Goal: Information Seeking & Learning: Learn about a topic

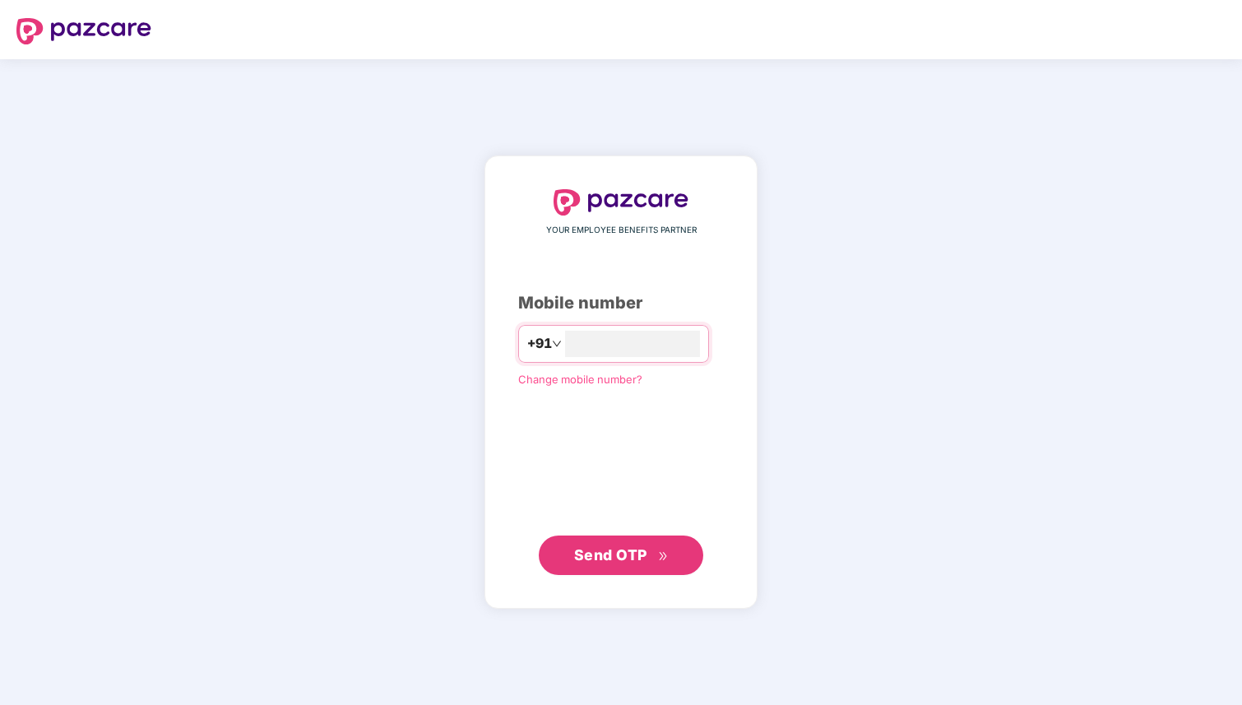
type input "**********"
click at [657, 569] on button "Send OTP" at bounding box center [621, 554] width 164 height 39
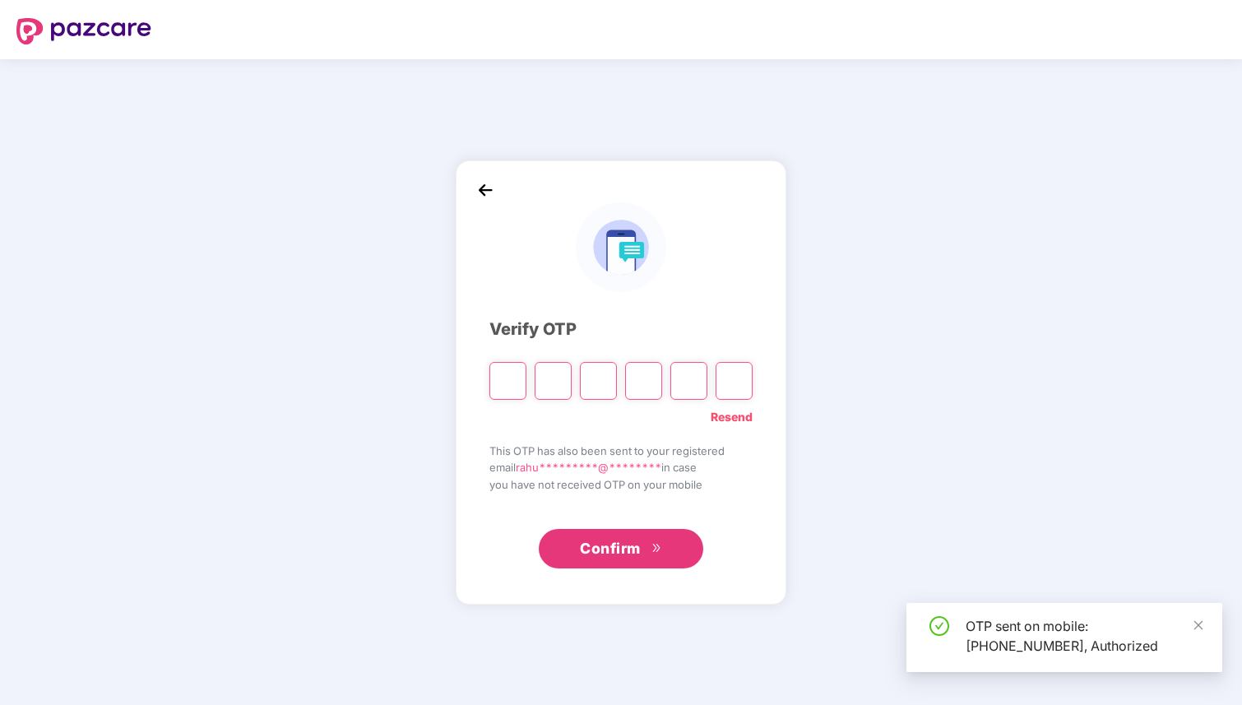
click at [506, 383] on input "Please enter verification code. Digit 1" at bounding box center [507, 381] width 37 height 38
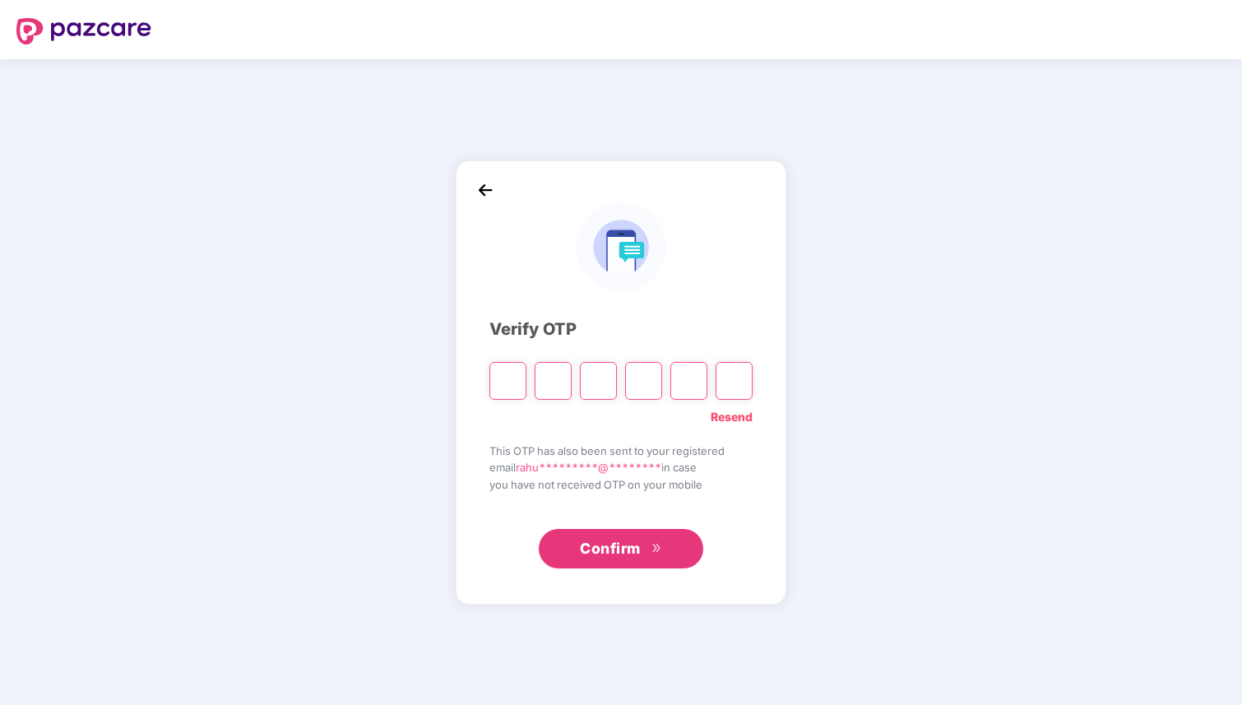
type input "*"
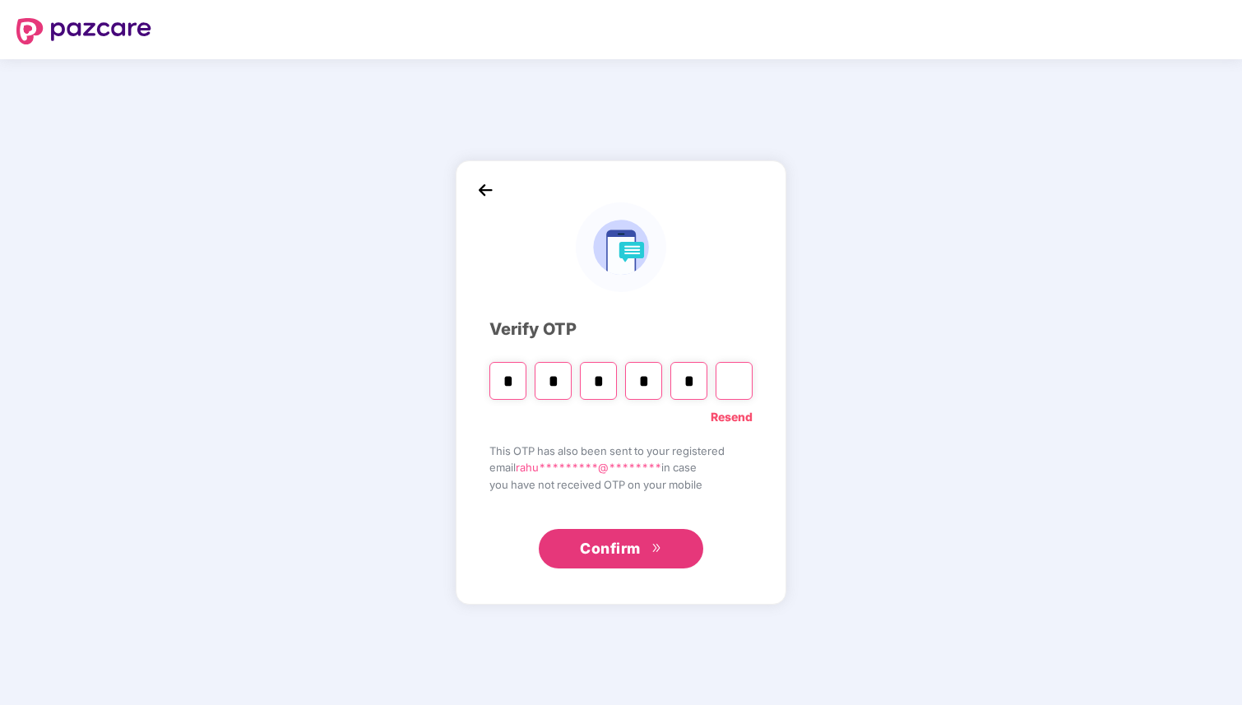
type input "*"
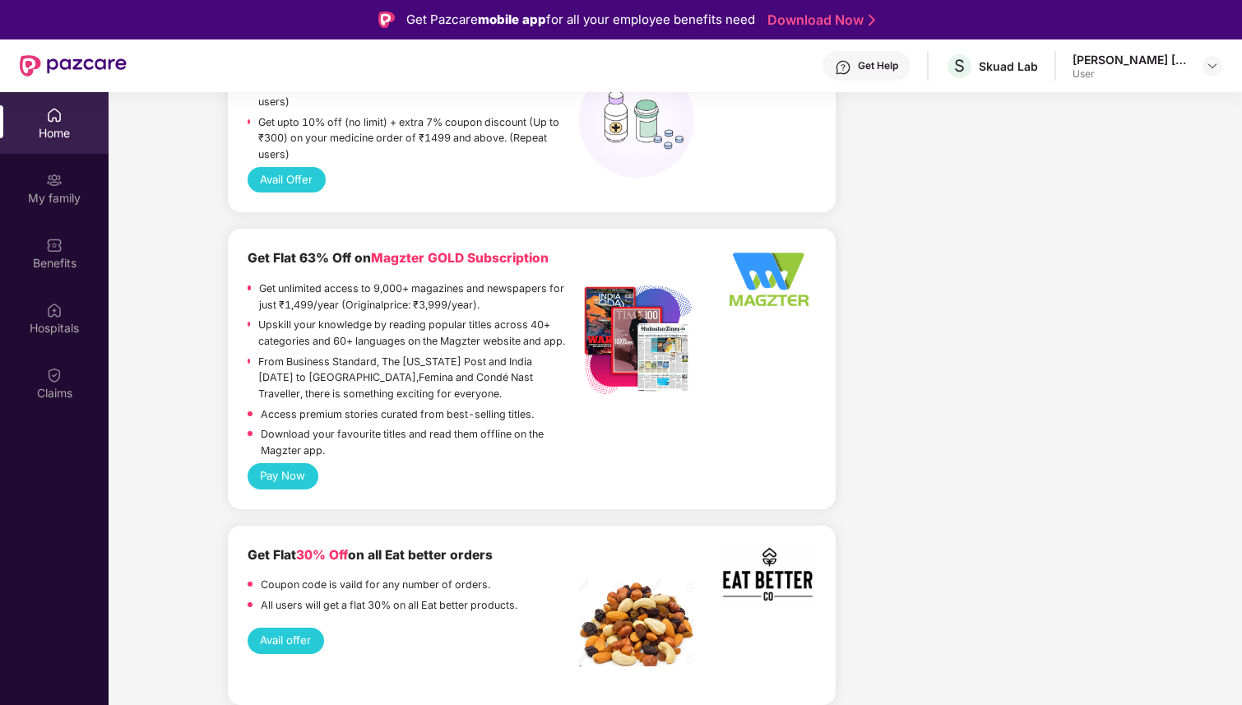
scroll to position [1878, 0]
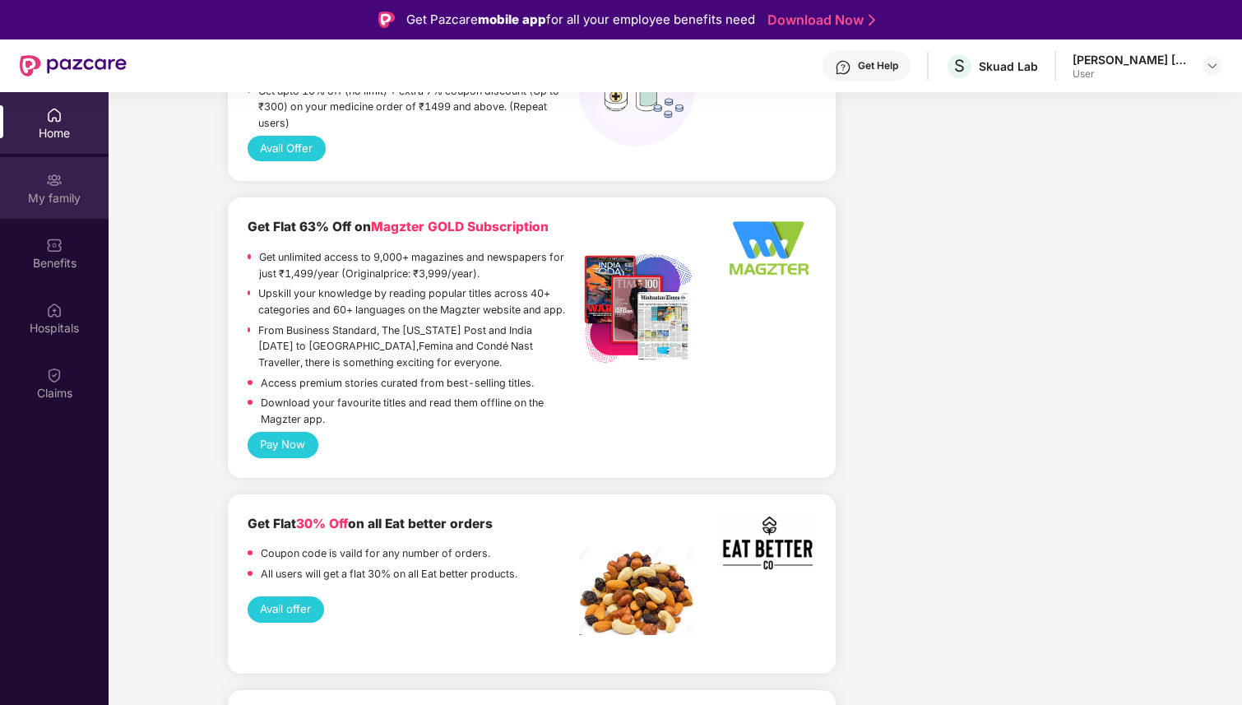
click at [75, 192] on div "My family" at bounding box center [54, 198] width 109 height 16
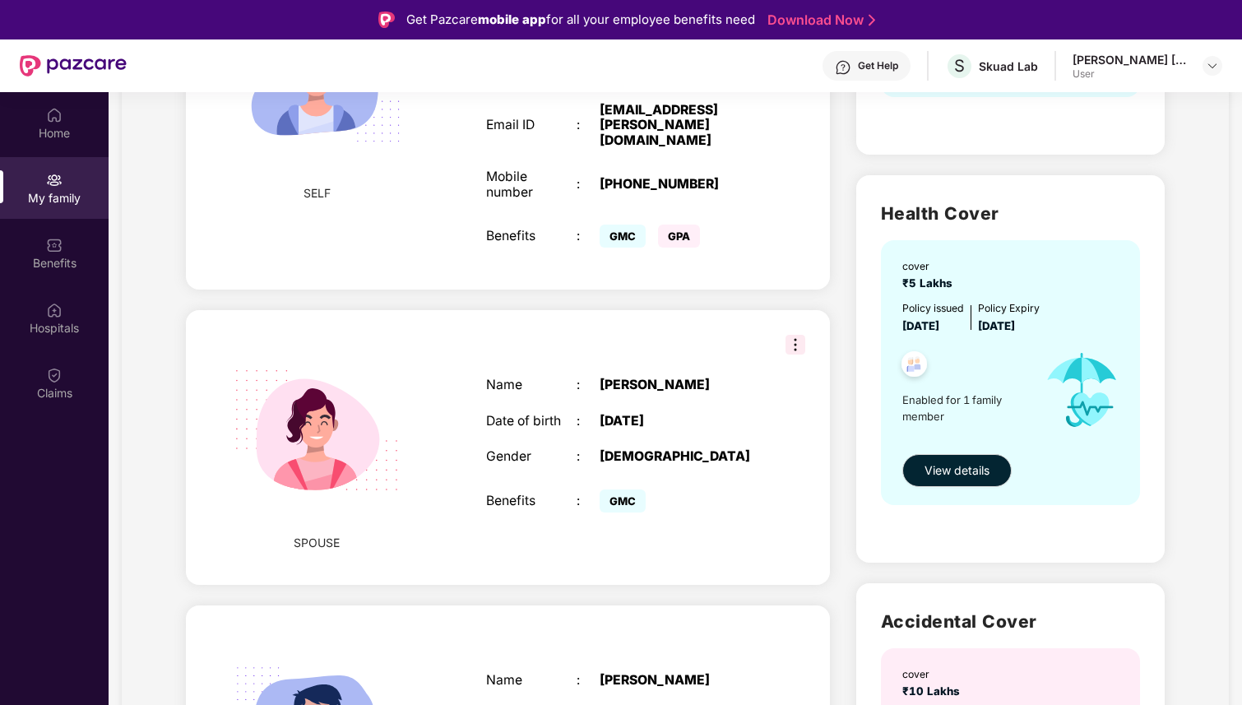
scroll to position [405, 0]
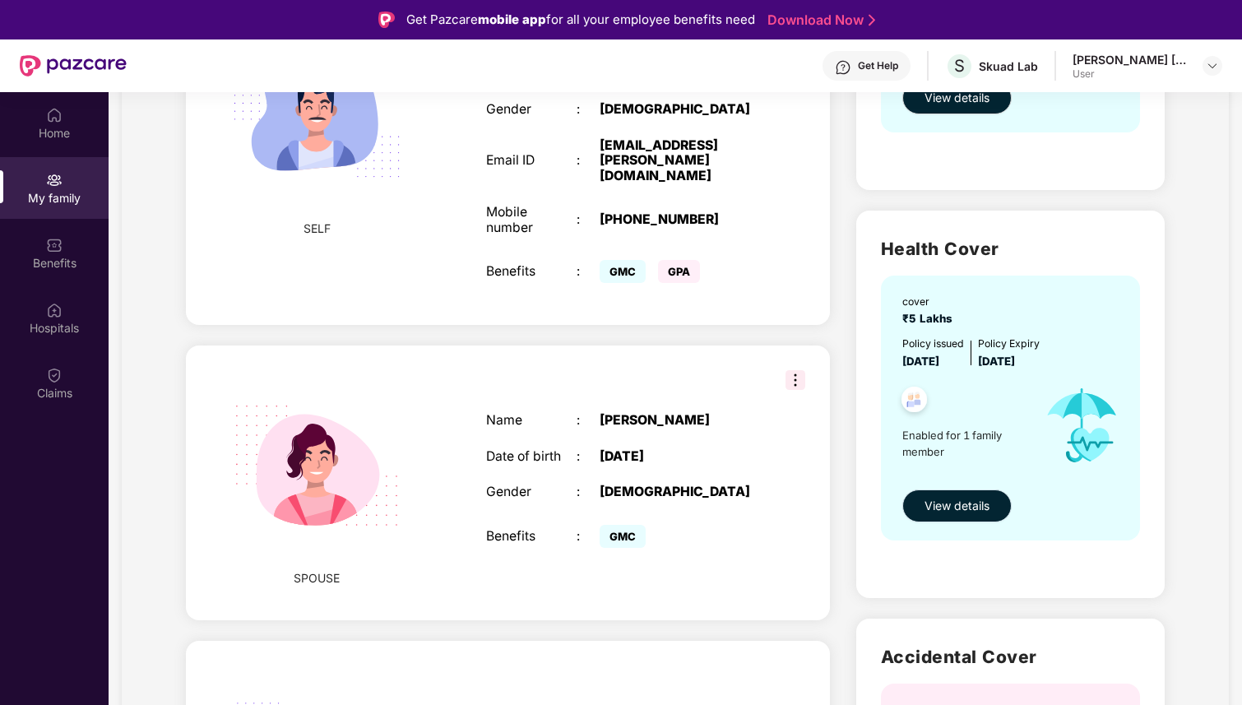
click at [955, 510] on span "View details" at bounding box center [956, 506] width 65 height 18
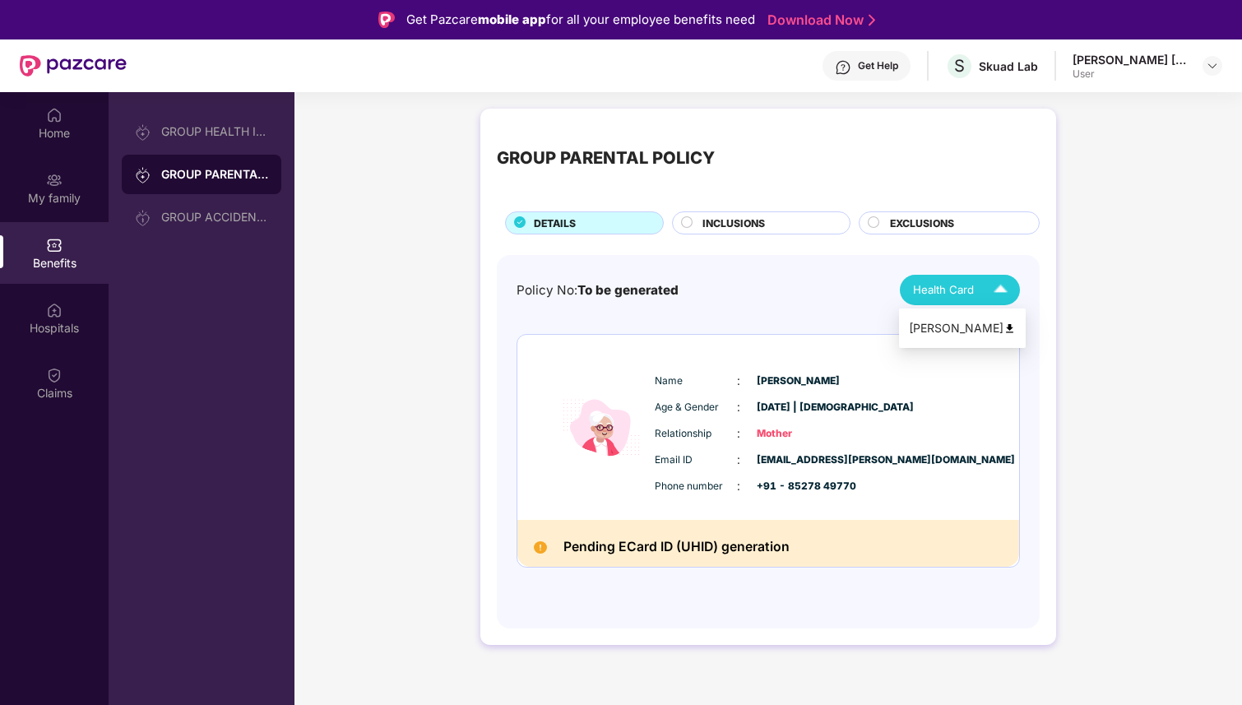
click at [981, 293] on div "Health Card" at bounding box center [964, 290] width 102 height 29
click at [739, 225] on span "INCLUSIONS" at bounding box center [733, 223] width 63 height 16
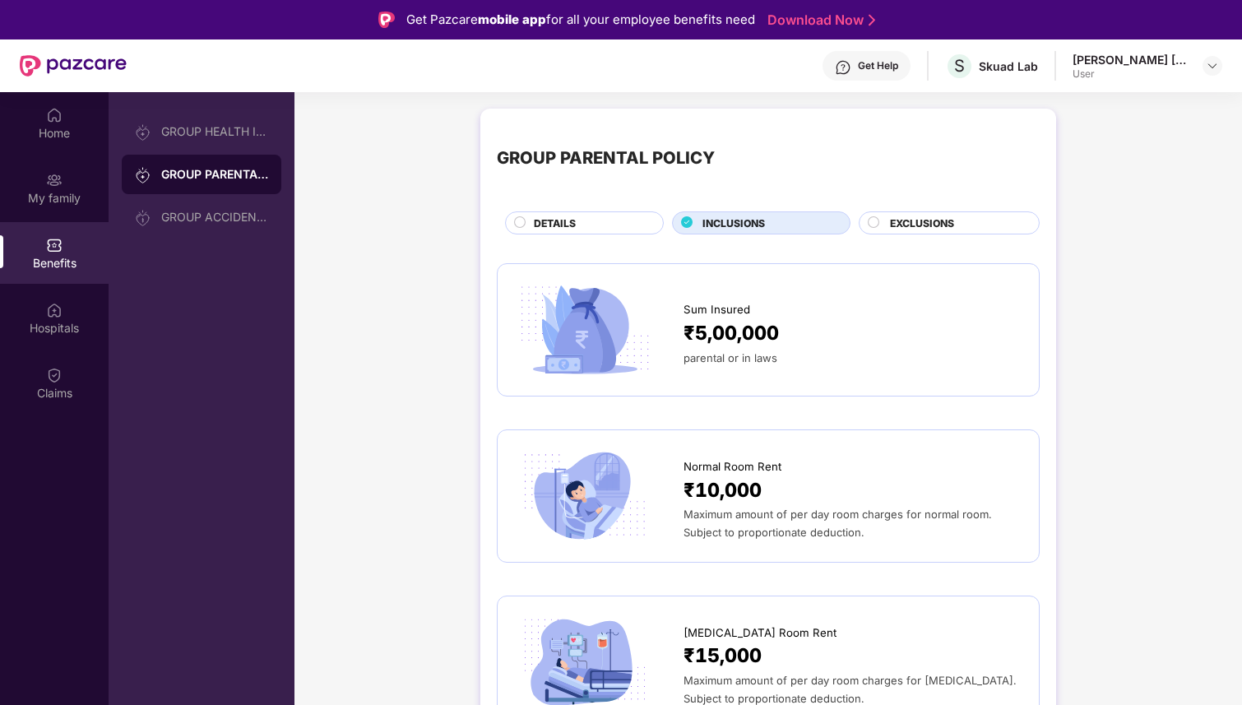
click at [594, 220] on div "DETAILS" at bounding box center [590, 224] width 128 height 18
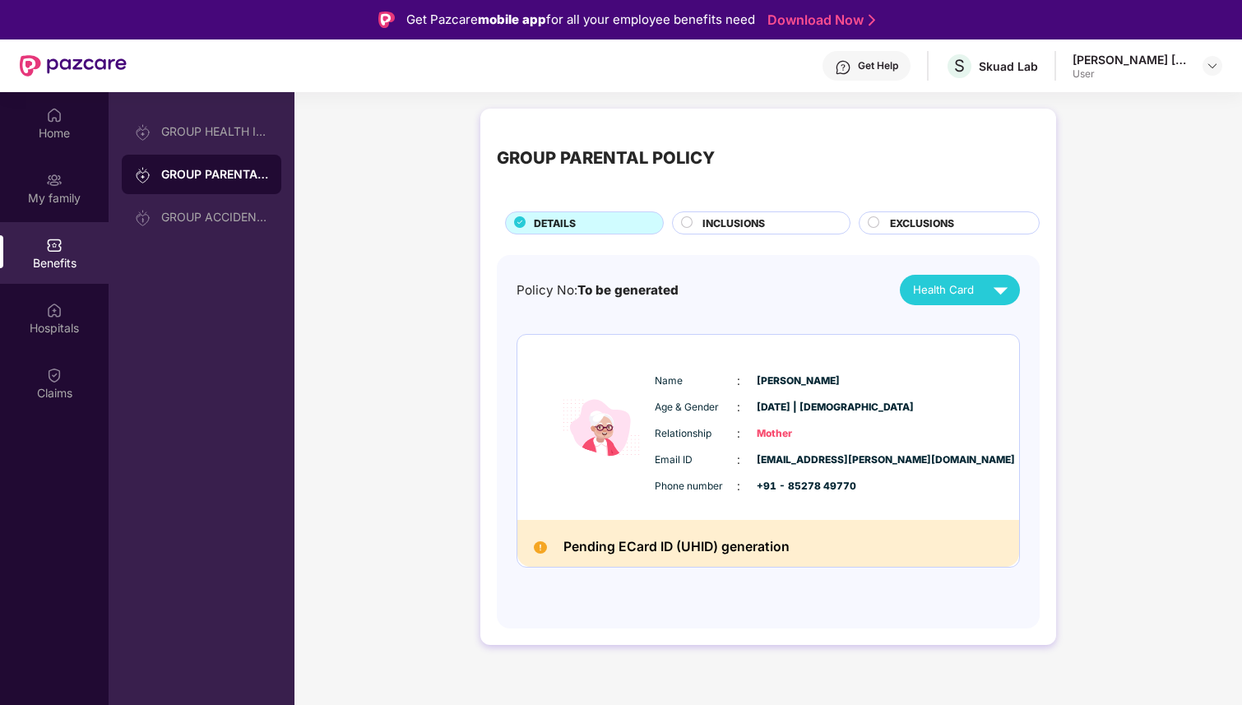
click at [682, 552] on h2 "Pending ECard ID (UHID) generation" at bounding box center [676, 547] width 226 height 22
click at [711, 545] on h2 "Pending ECard ID (UHID) generation" at bounding box center [676, 547] width 226 height 22
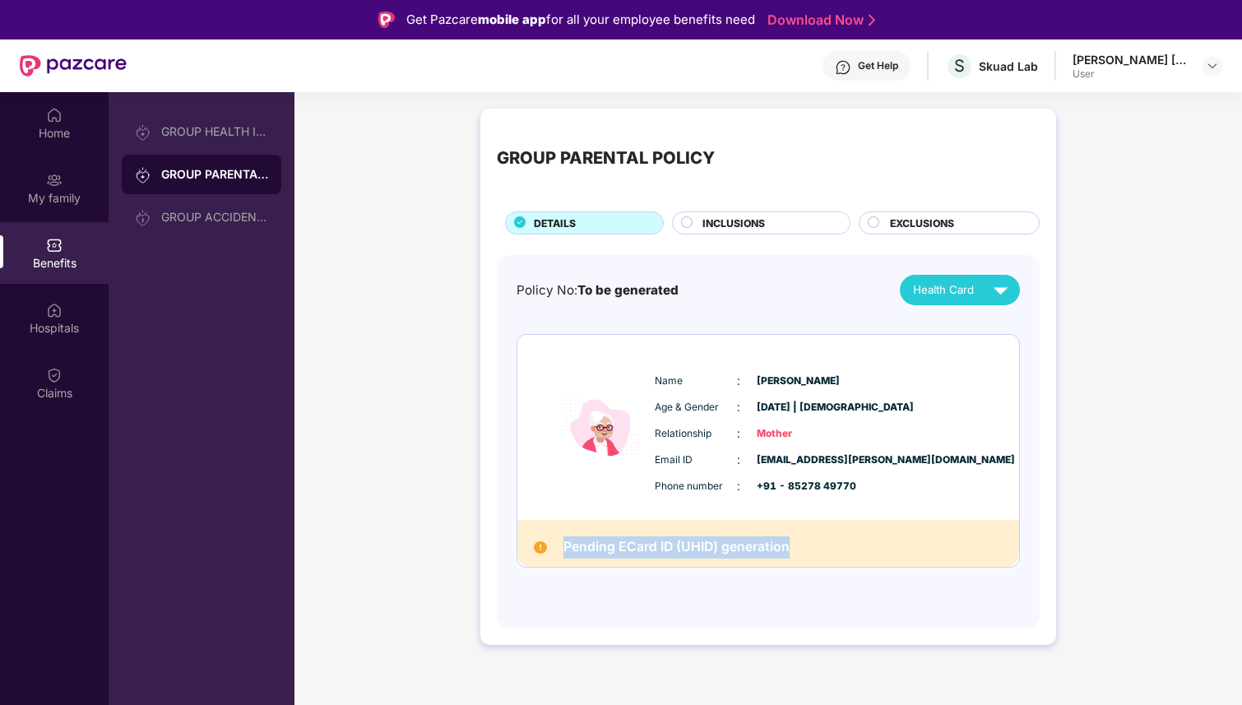
click at [711, 545] on h2 "Pending ECard ID (UHID) generation" at bounding box center [676, 547] width 226 height 22
click at [761, 549] on h2 "Pending ECard ID (UHID) generation" at bounding box center [676, 547] width 226 height 22
click at [223, 202] on div "GROUP ACCIDENTAL INSURANCE" at bounding box center [202, 216] width 160 height 39
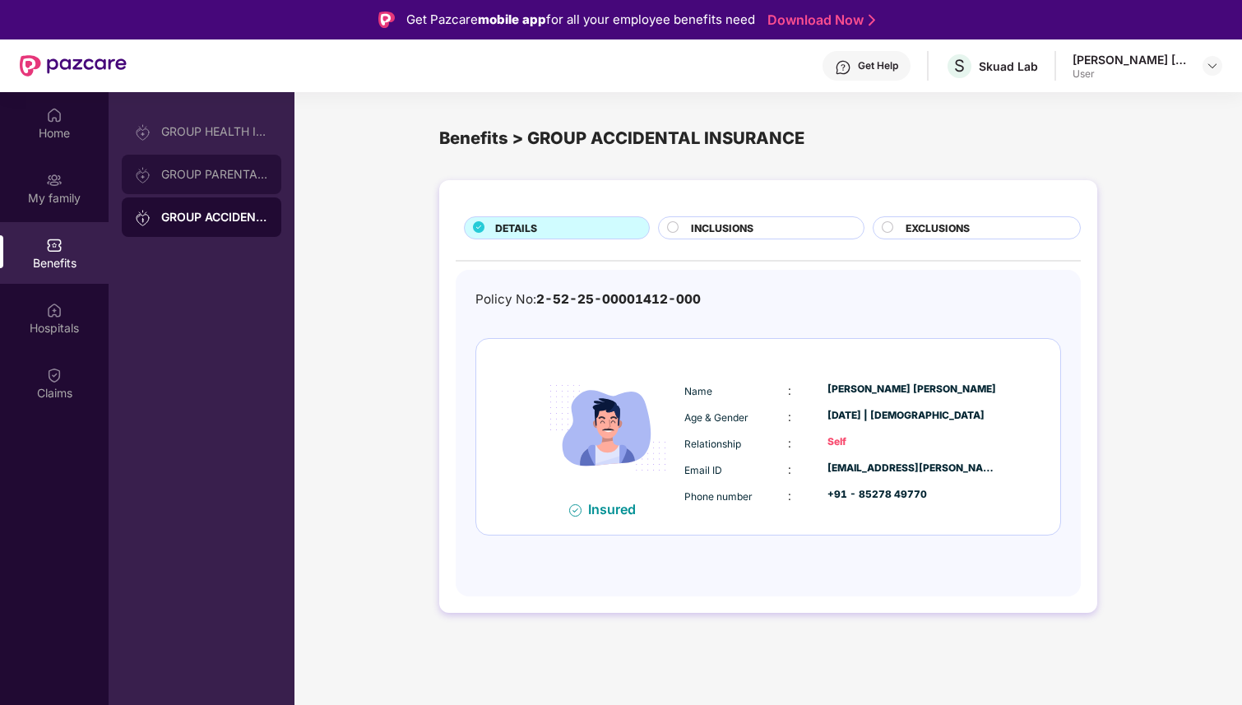
click at [230, 181] on div "GROUP PARENTAL POLICY" at bounding box center [202, 174] width 160 height 39
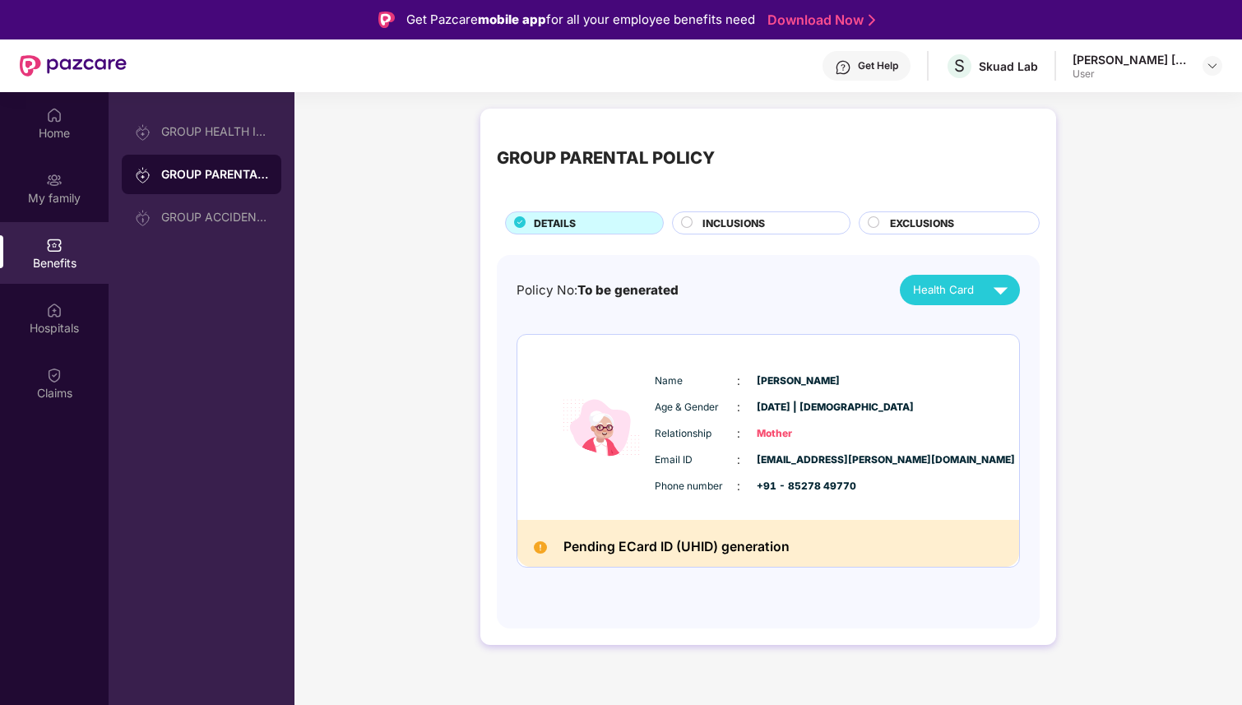
click at [776, 434] on span "Mother" at bounding box center [798, 434] width 82 height 16
click at [691, 546] on h2 "Pending ECard ID (UHID) generation" at bounding box center [676, 547] width 226 height 22
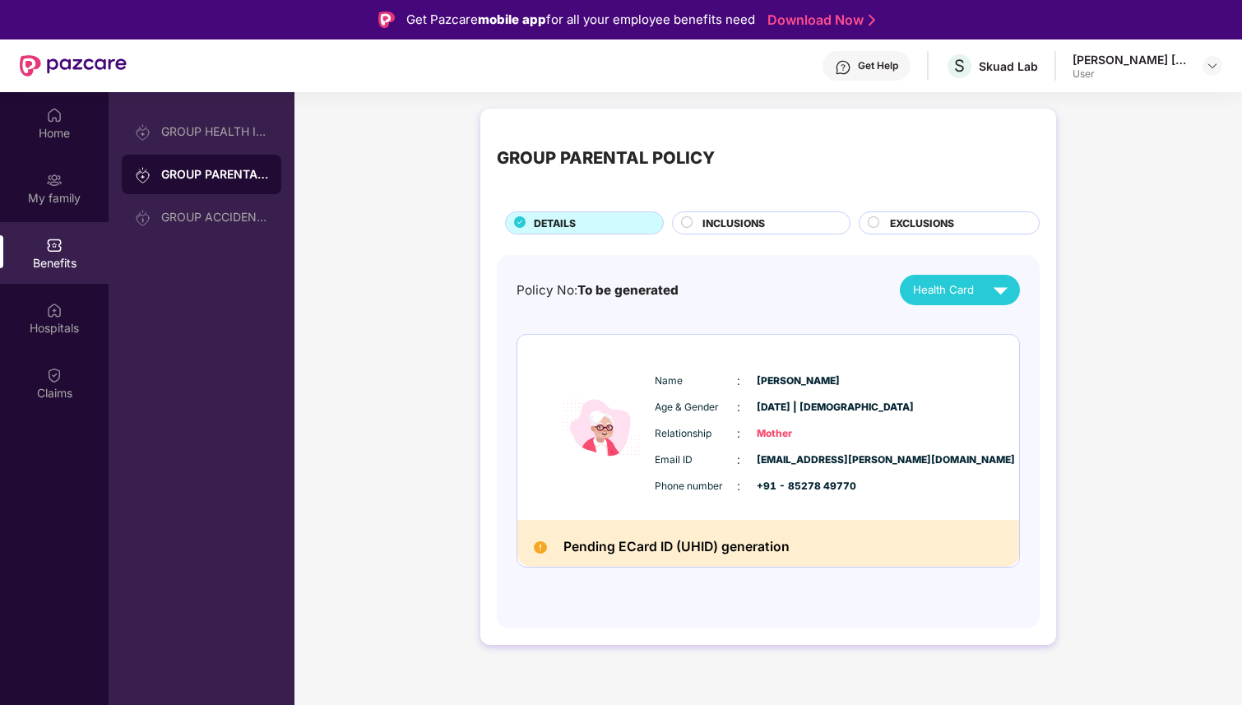
click at [540, 540] on div "Pending ECard ID (UHID) generation" at bounding box center [768, 543] width 502 height 47
click at [971, 289] on span "Health Card" at bounding box center [943, 289] width 61 height 17
click at [748, 274] on div "Policy No: To be generated Health Card Name : [PERSON_NAME] Age & Gender : [DAT…" at bounding box center [768, 441] width 543 height 373
click at [718, 232] on div "INCLUSIONS" at bounding box center [767, 224] width 147 height 18
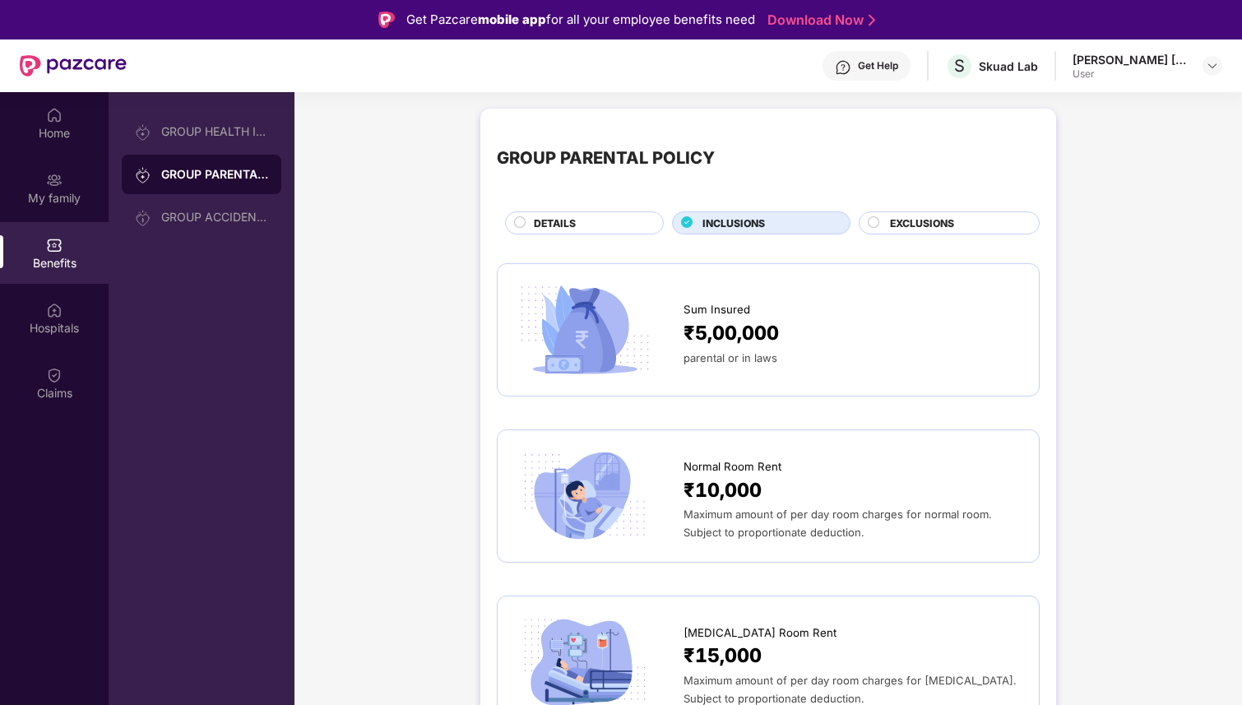
click at [909, 224] on span "EXCLUSIONS" at bounding box center [922, 223] width 64 height 16
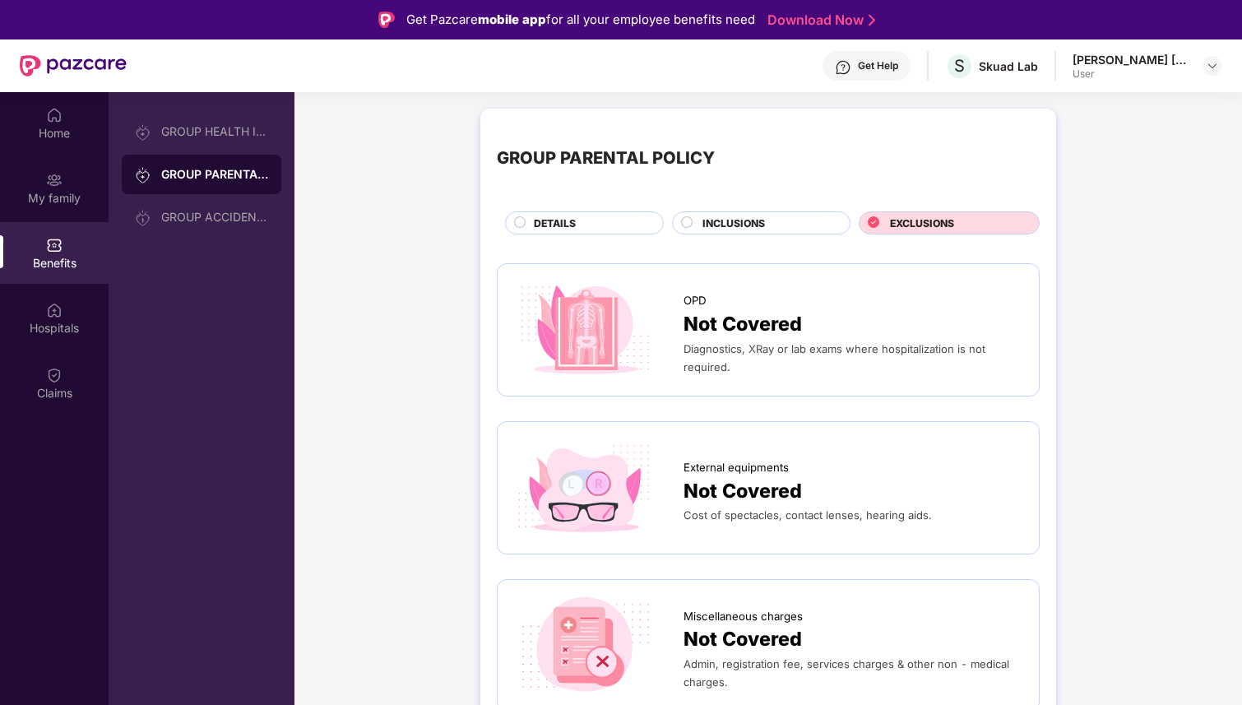
click at [595, 225] on div "DETAILS" at bounding box center [590, 224] width 128 height 18
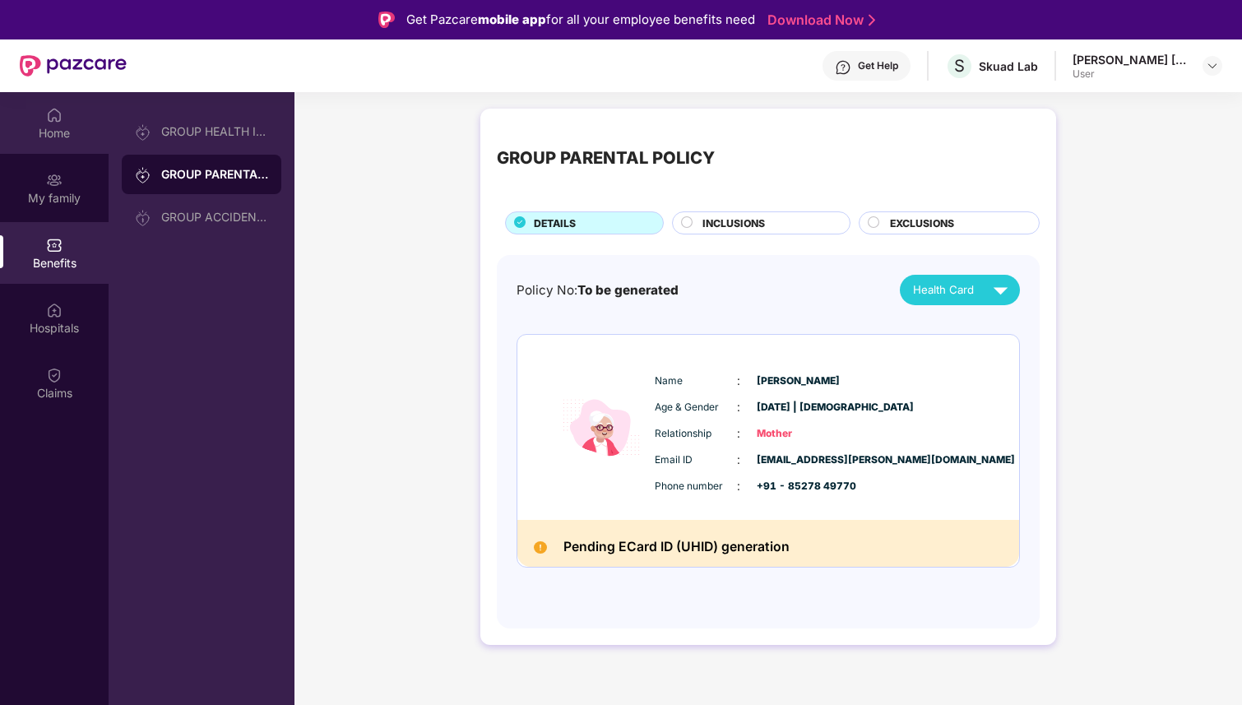
click at [68, 125] on div "Home" at bounding box center [54, 133] width 109 height 16
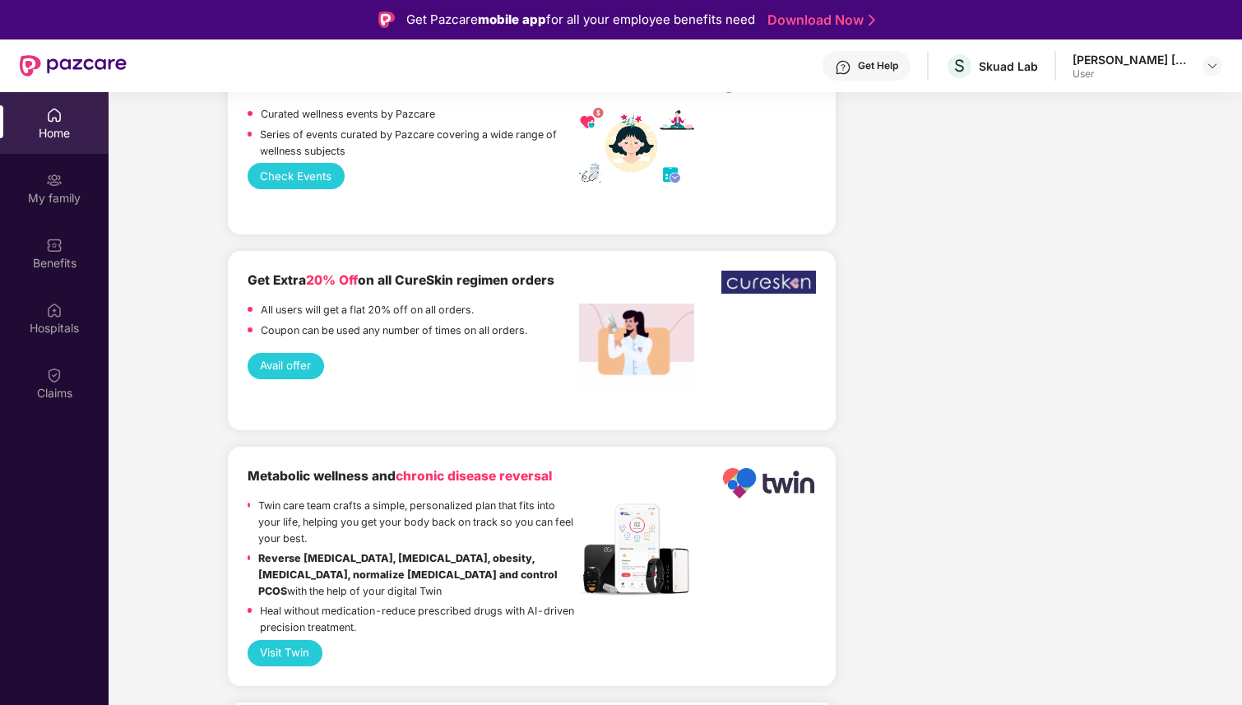
scroll to position [3640, 0]
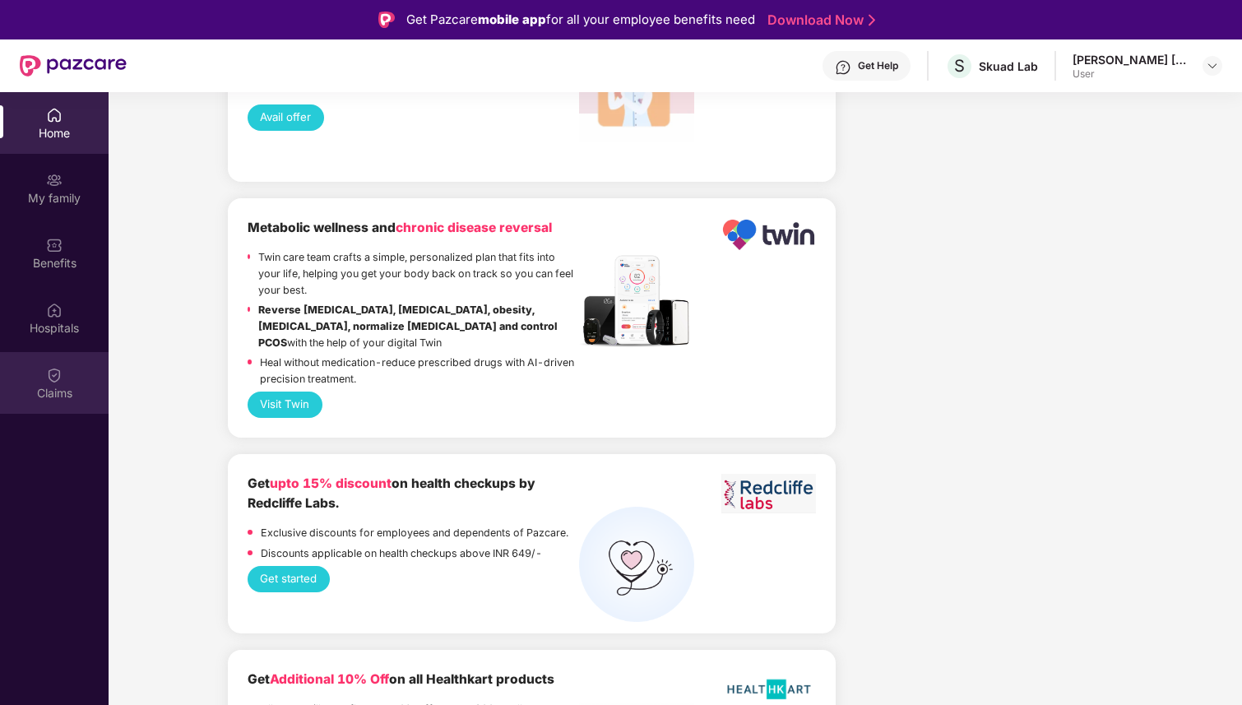
click at [63, 375] on div "Claims" at bounding box center [54, 383] width 109 height 62
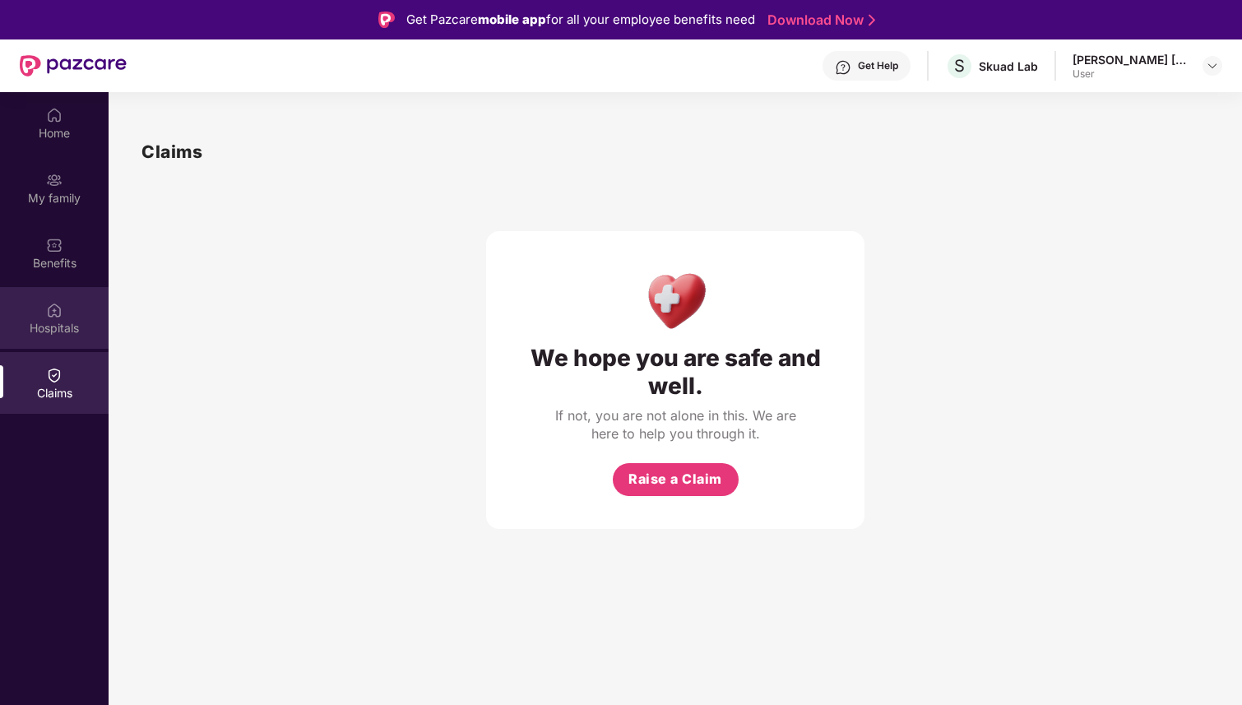
click at [62, 313] on img at bounding box center [54, 310] width 16 height 16
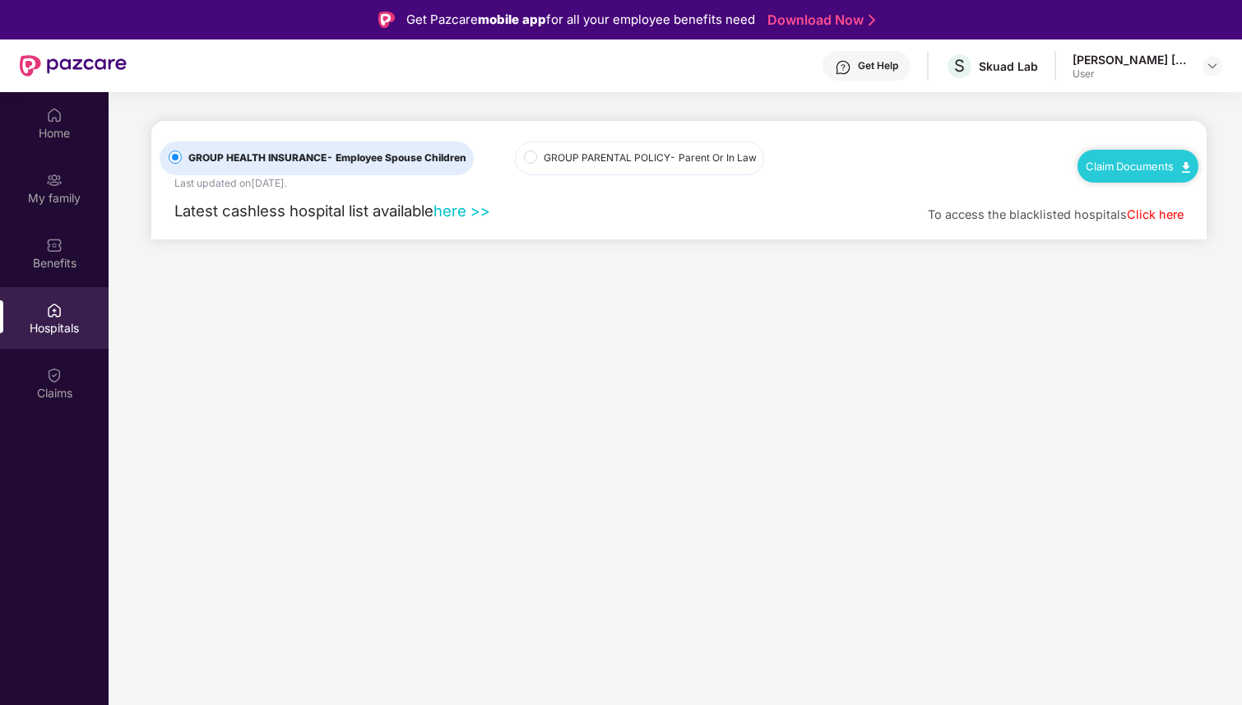
click at [555, 162] on span "GROUP PARENTAL POLICY - Parent Or In Law" at bounding box center [650, 159] width 226 height 16
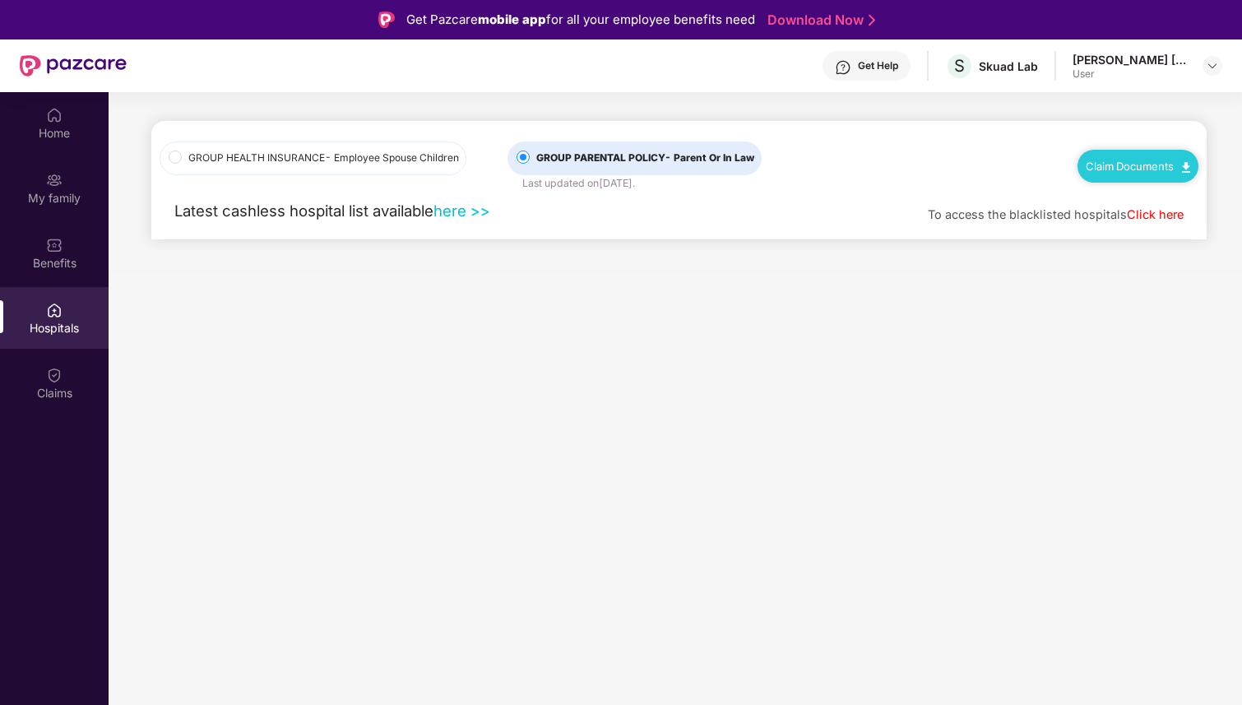
click at [1130, 60] on div "[PERSON_NAME] [PERSON_NAME]" at bounding box center [1129, 60] width 115 height 16
click at [1211, 66] on img at bounding box center [1212, 65] width 13 height 13
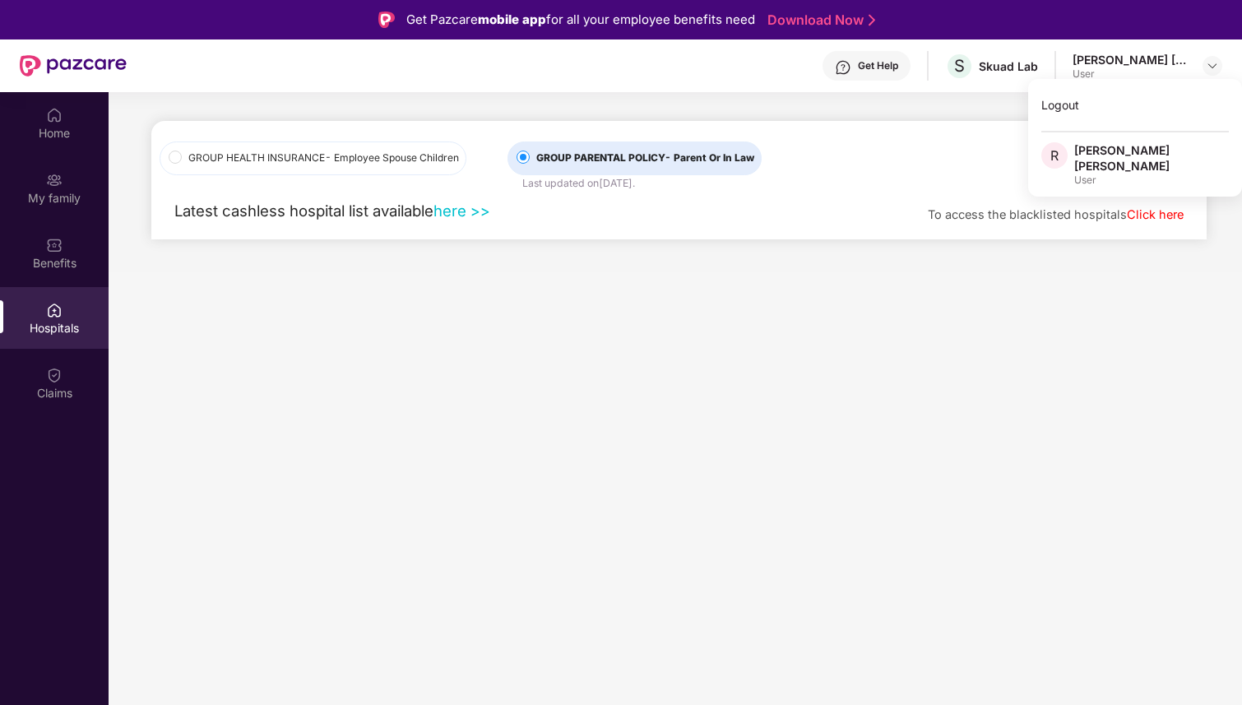
click at [846, 312] on main "GROUP HEALTH INSURANCE - Employee Spouse Children GROUP PARENTAL POLICY - Paren…" at bounding box center [675, 444] width 1133 height 705
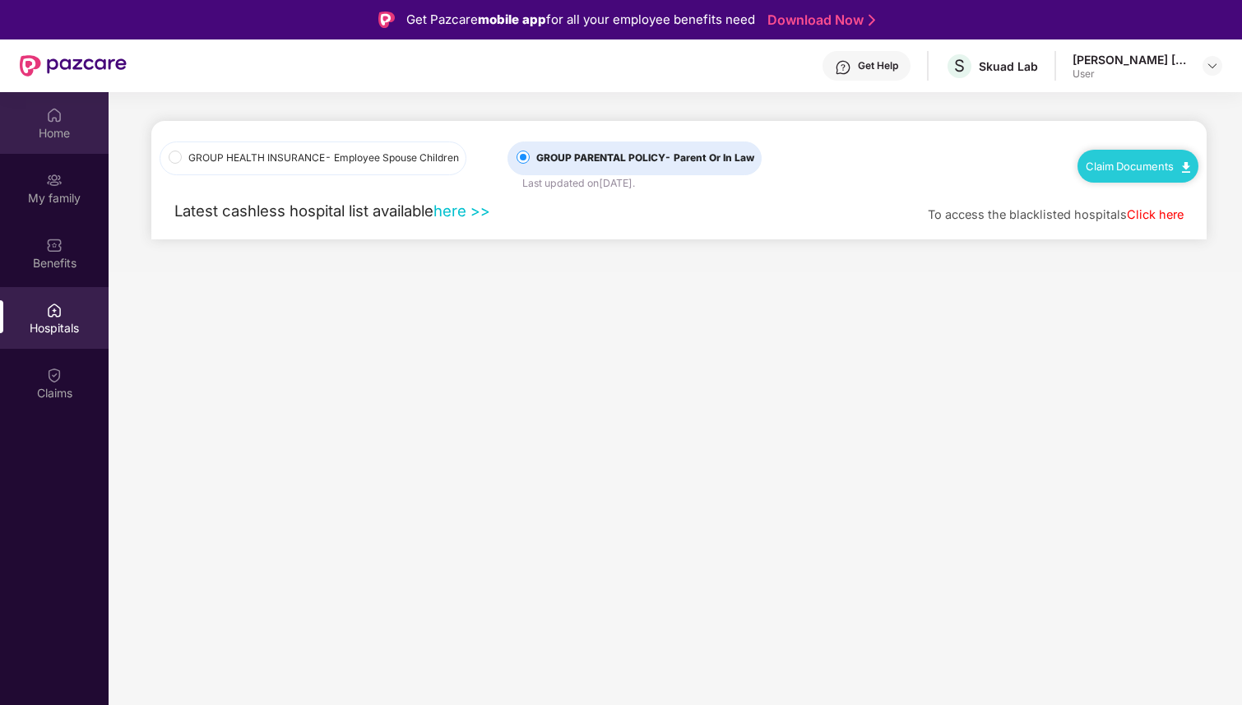
click at [66, 130] on div "Home" at bounding box center [54, 133] width 109 height 16
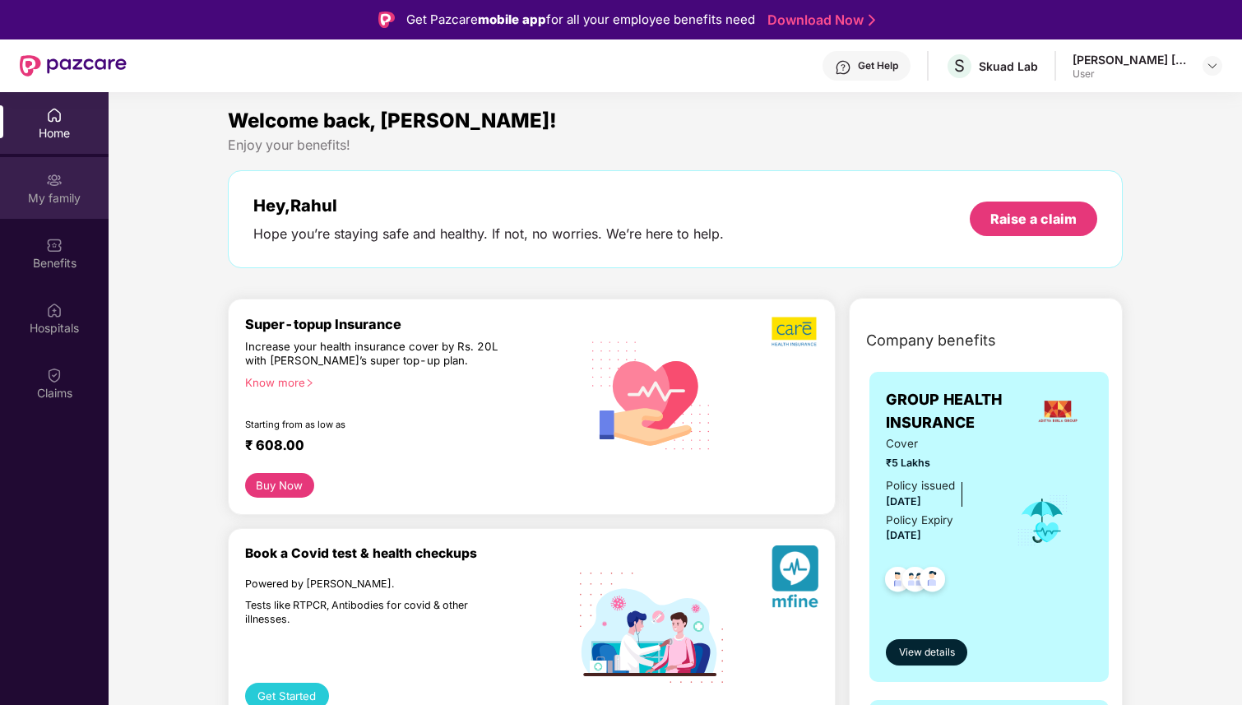
click at [64, 188] on div "My family" at bounding box center [54, 188] width 109 height 62
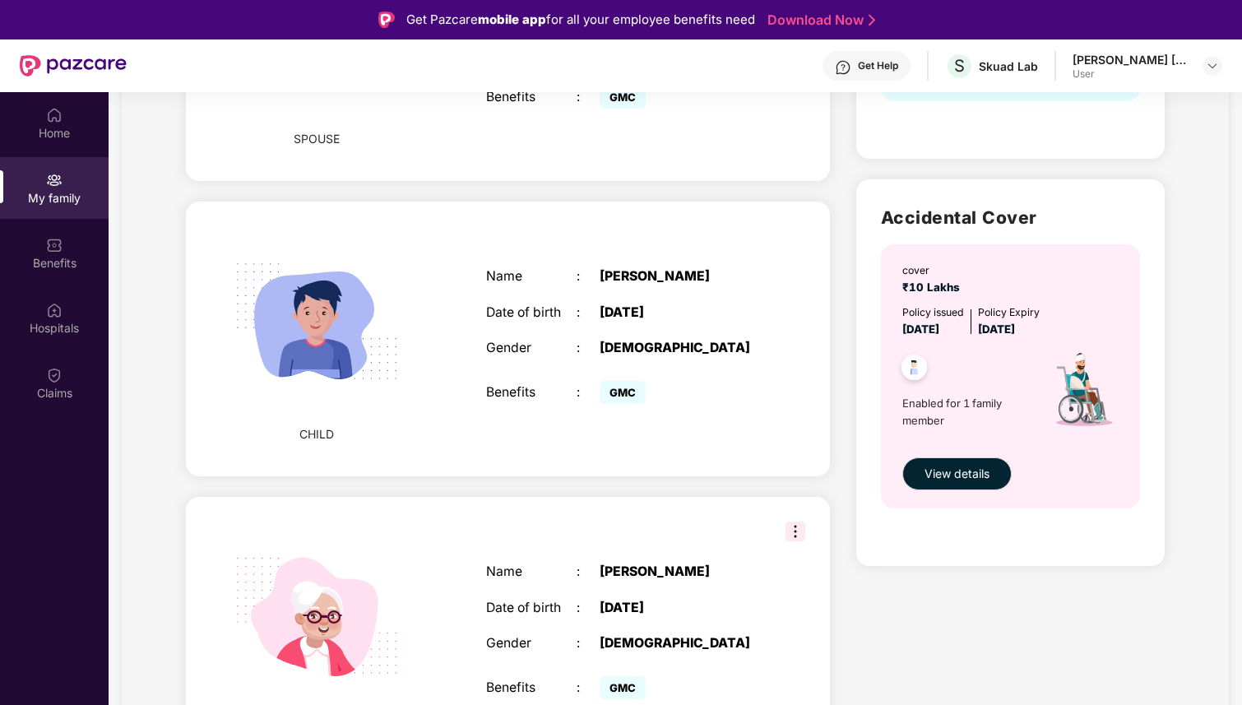
scroll to position [92, 0]
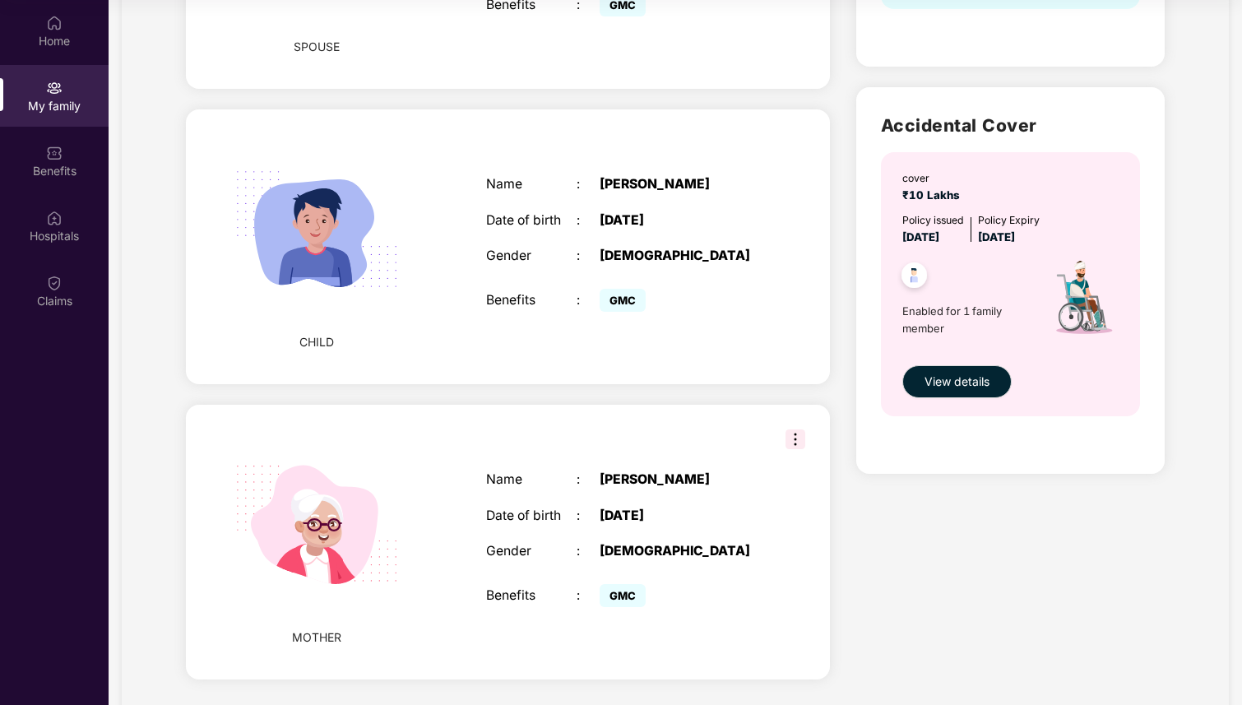
click at [637, 584] on span "GMC" at bounding box center [623, 595] width 46 height 23
click at [619, 584] on span "GMC" at bounding box center [623, 595] width 46 height 23
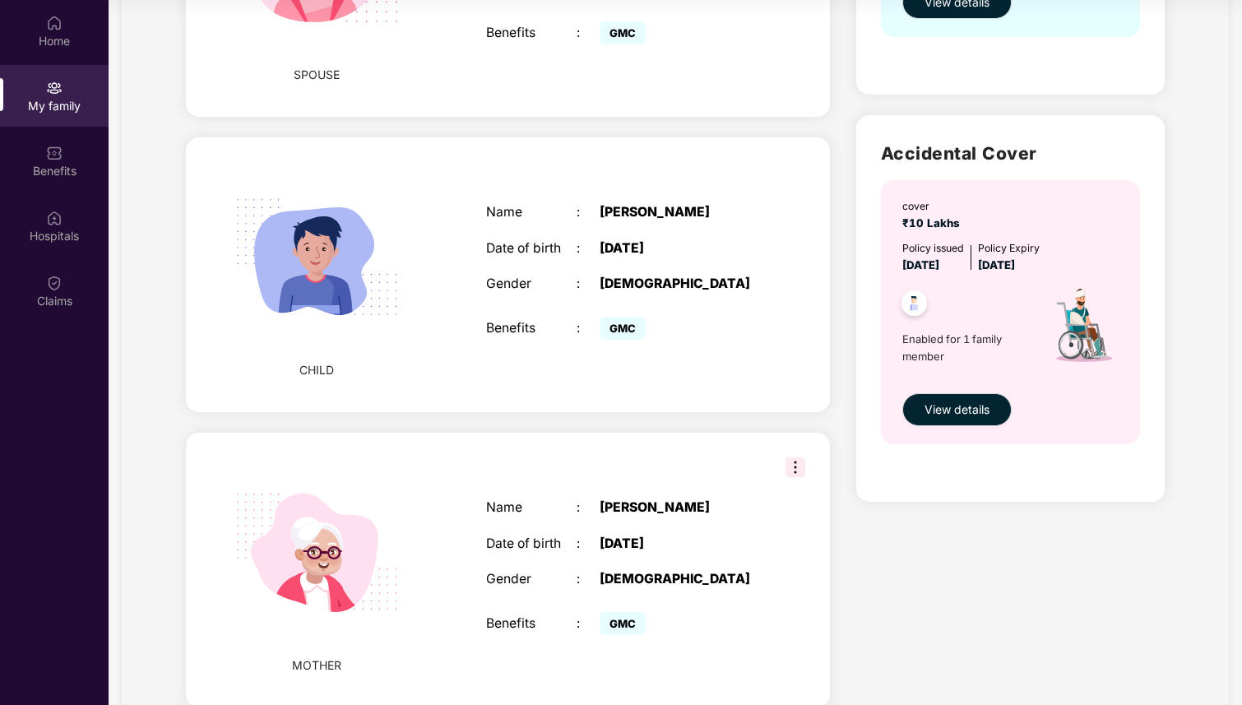
scroll to position [818, 0]
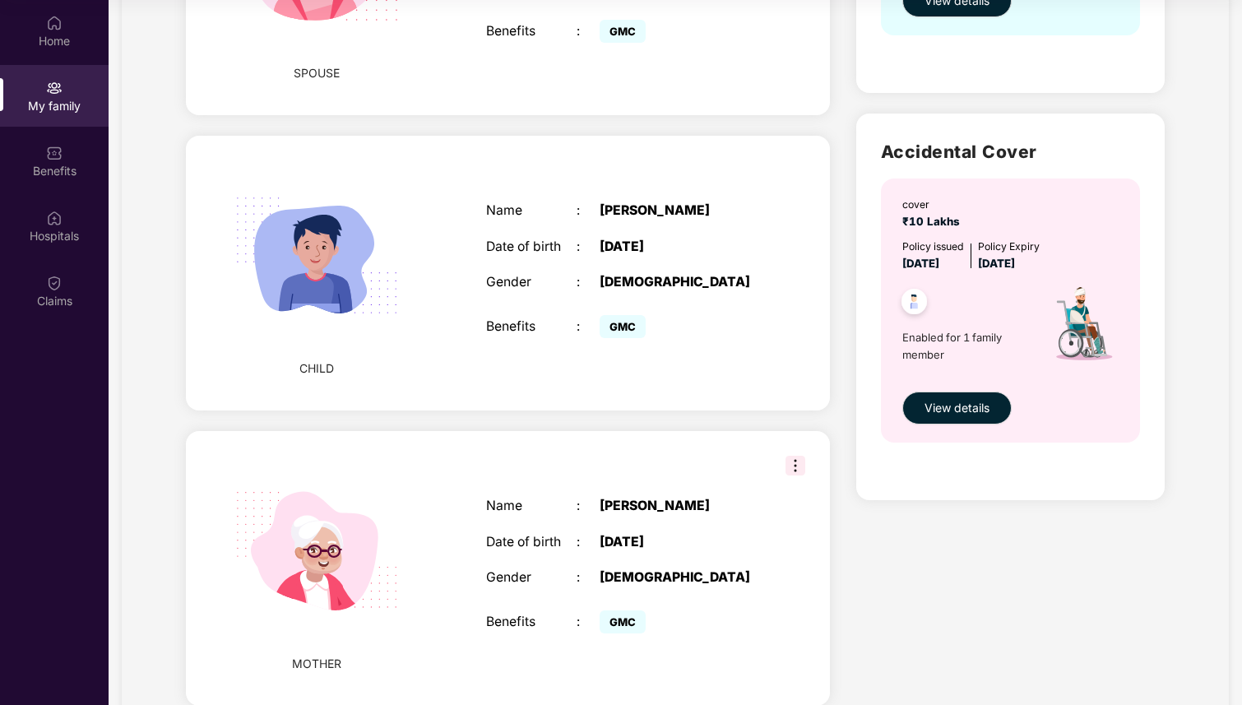
click at [797, 456] on img at bounding box center [795, 466] width 20 height 20
click at [544, 498] on div "Name" at bounding box center [531, 506] width 90 height 16
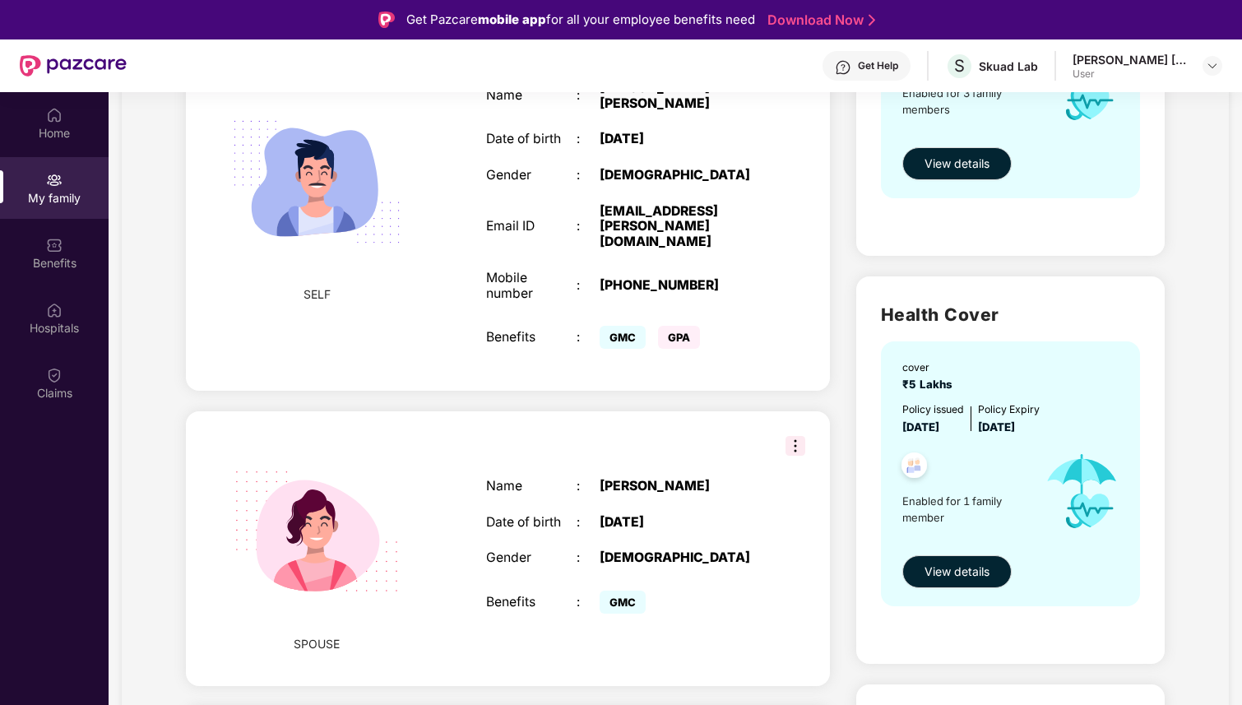
scroll to position [343, 0]
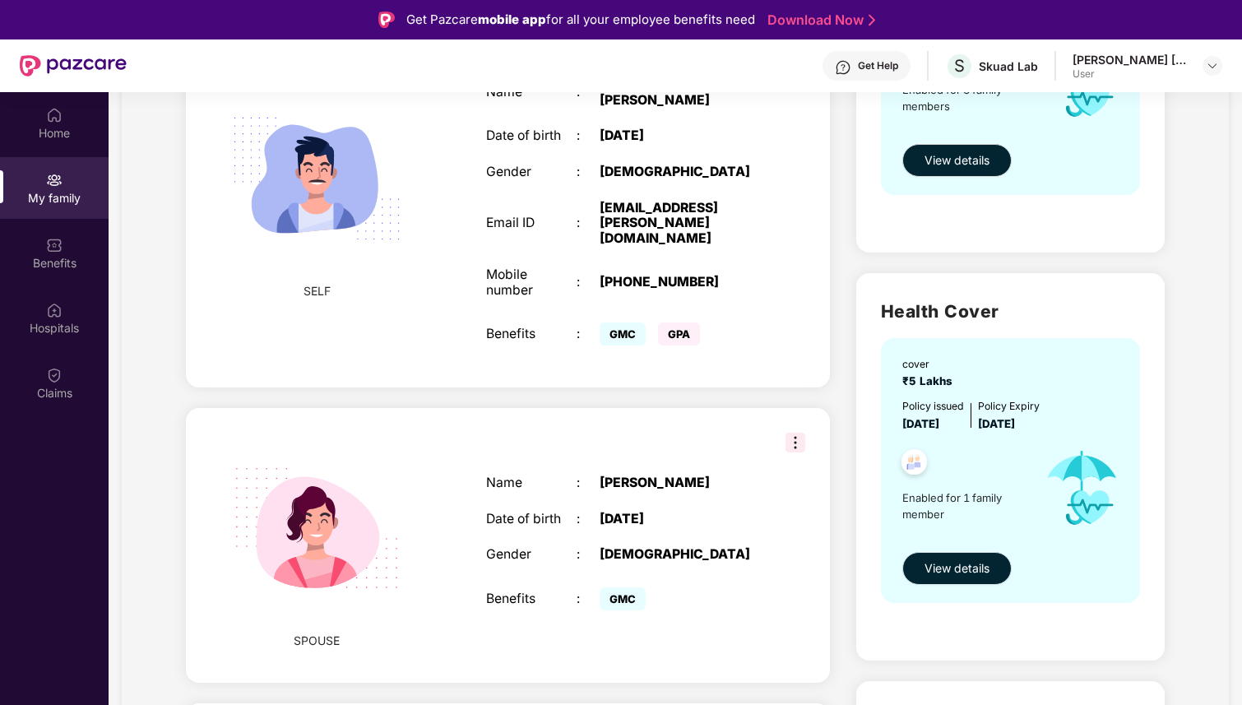
click at [961, 572] on span "View details" at bounding box center [956, 568] width 65 height 18
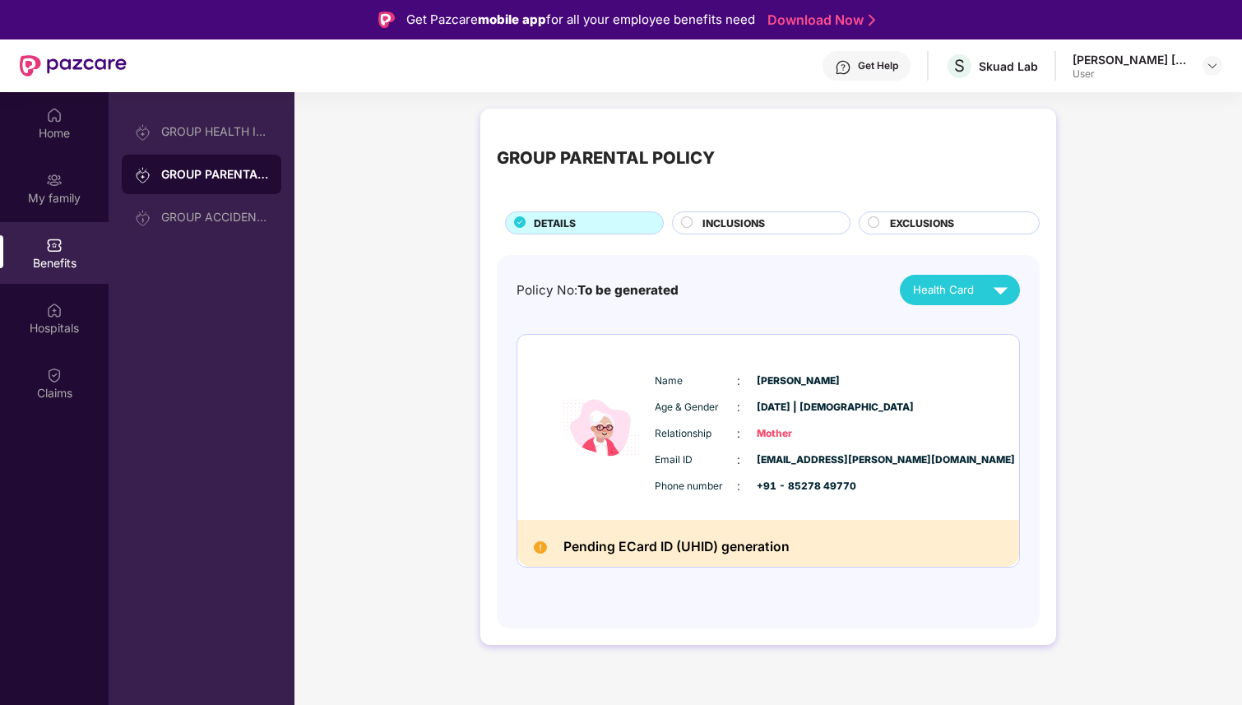
click at [872, 64] on div "Get Help" at bounding box center [878, 65] width 40 height 13
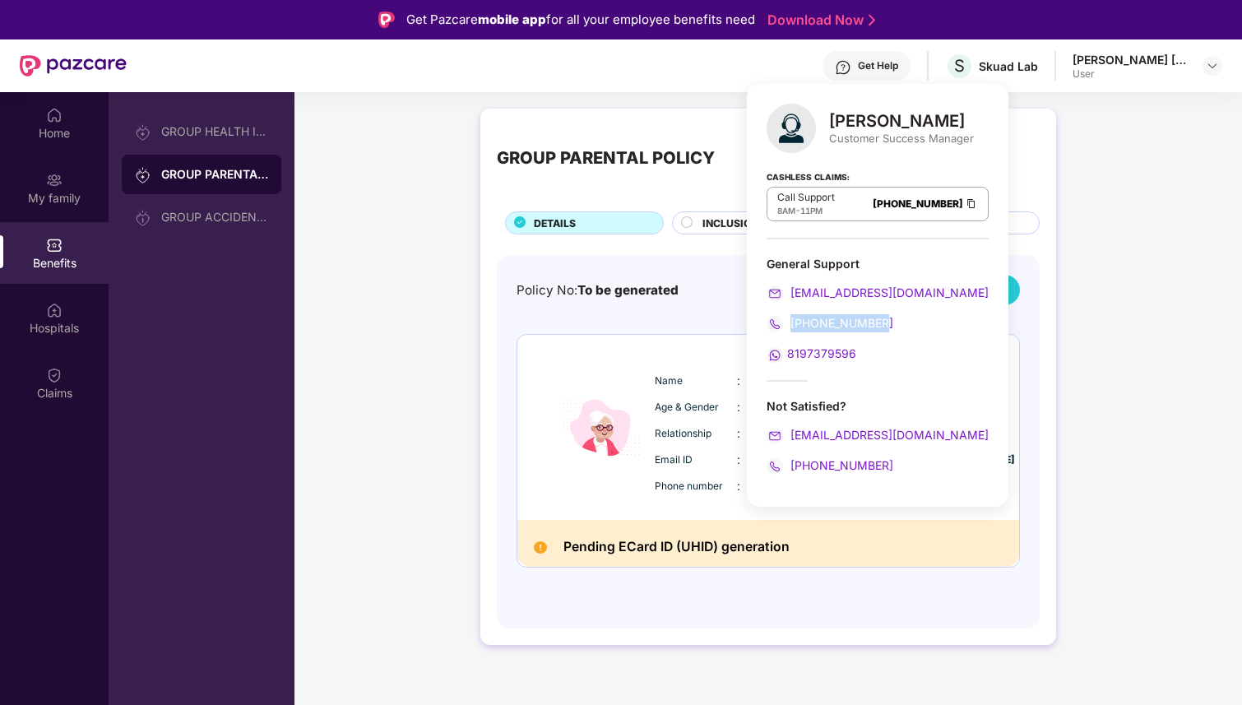
drag, startPoint x: 882, startPoint y: 321, endPoint x: 789, endPoint y: 317, distance: 93.0
click at [789, 317] on div "[PHONE_NUMBER]" at bounding box center [877, 323] width 222 height 18
click at [932, 364] on div "[PERSON_NAME] Customer Success Manager Cashless Claims: Call Support 8AM - 11PM…" at bounding box center [878, 295] width 262 height 423
click at [1033, 317] on div "Policy No: To be generated Health Card Name : [PERSON_NAME] Age & Gender : [DAT…" at bounding box center [768, 441] width 543 height 373
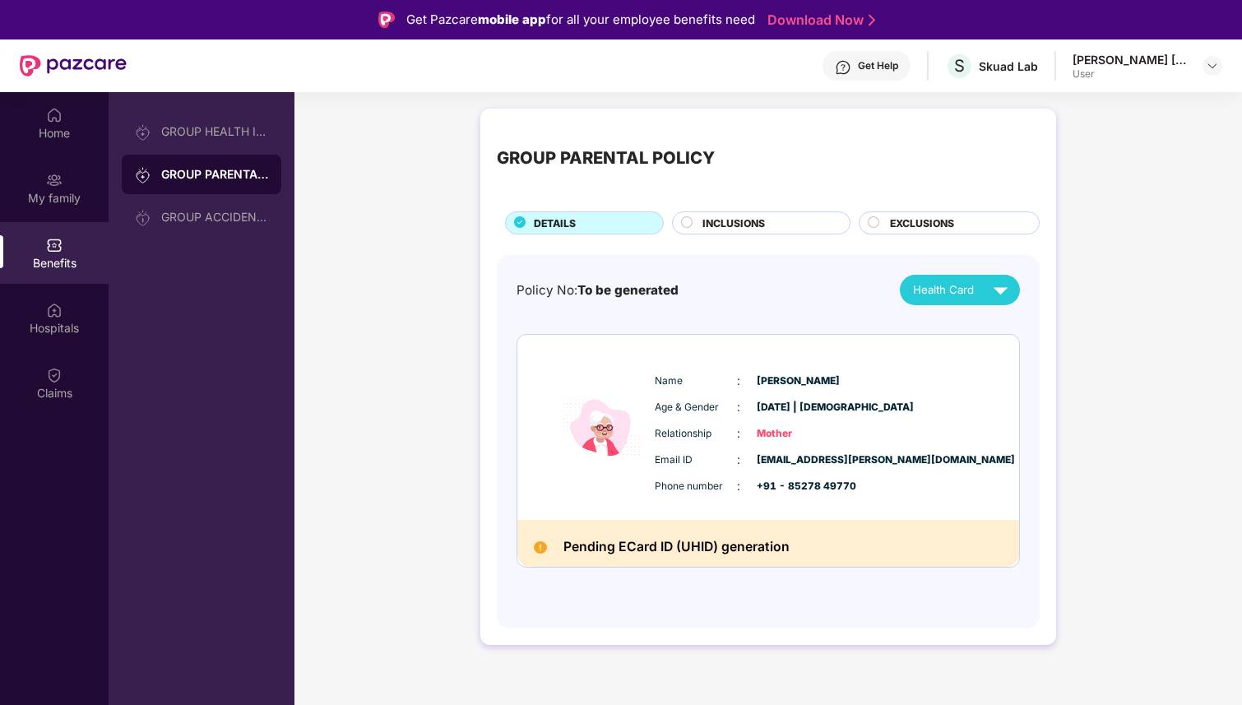
click at [752, 223] on span "INCLUSIONS" at bounding box center [733, 223] width 63 height 16
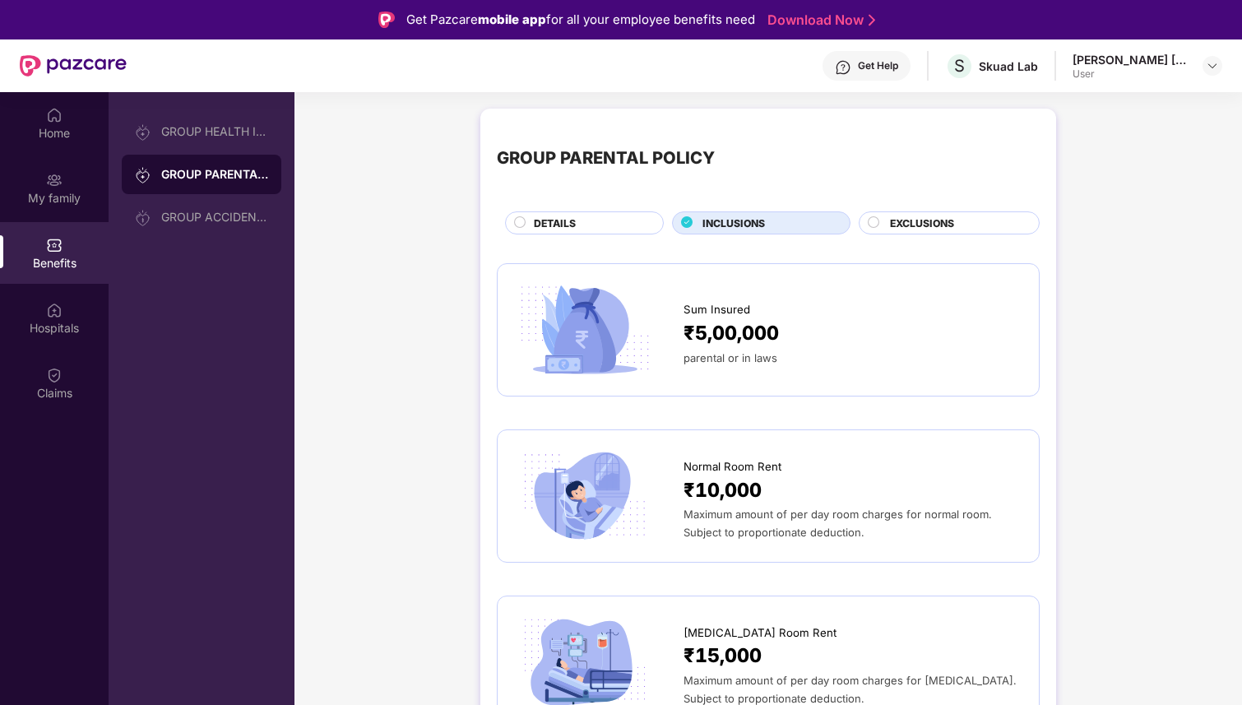
click at [905, 223] on span "EXCLUSIONS" at bounding box center [922, 223] width 64 height 16
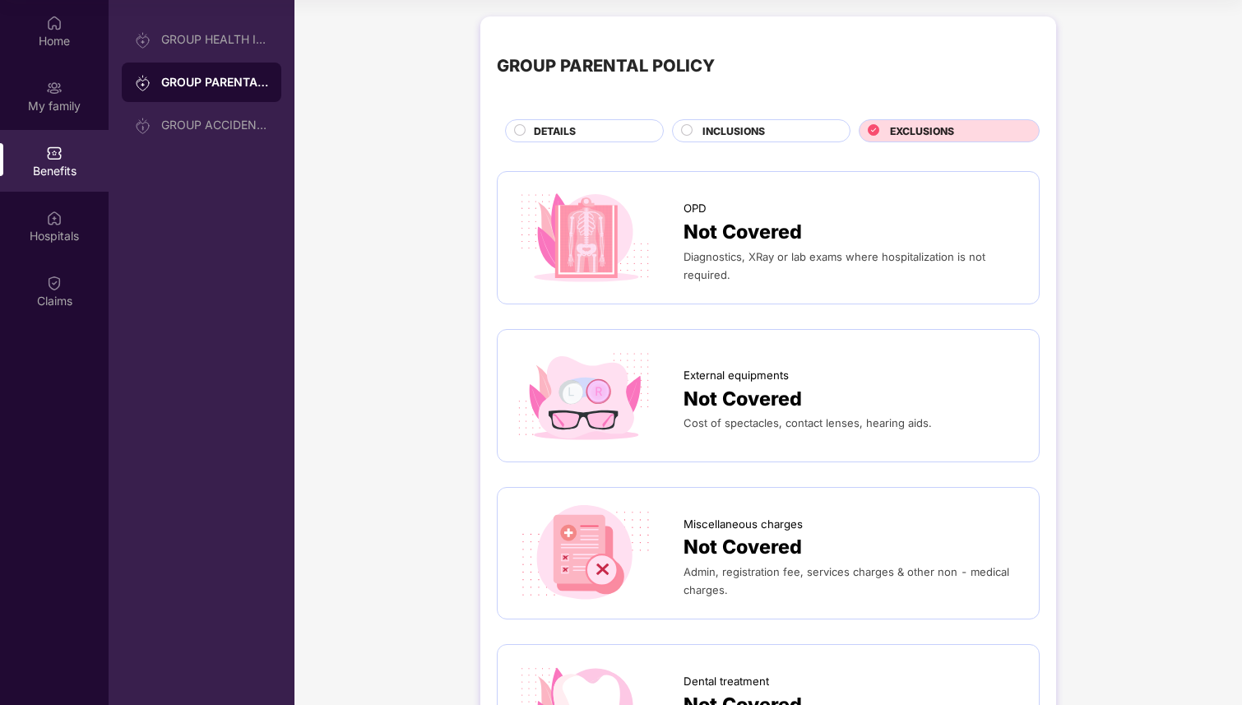
click at [745, 127] on span "INCLUSIONS" at bounding box center [733, 131] width 63 height 16
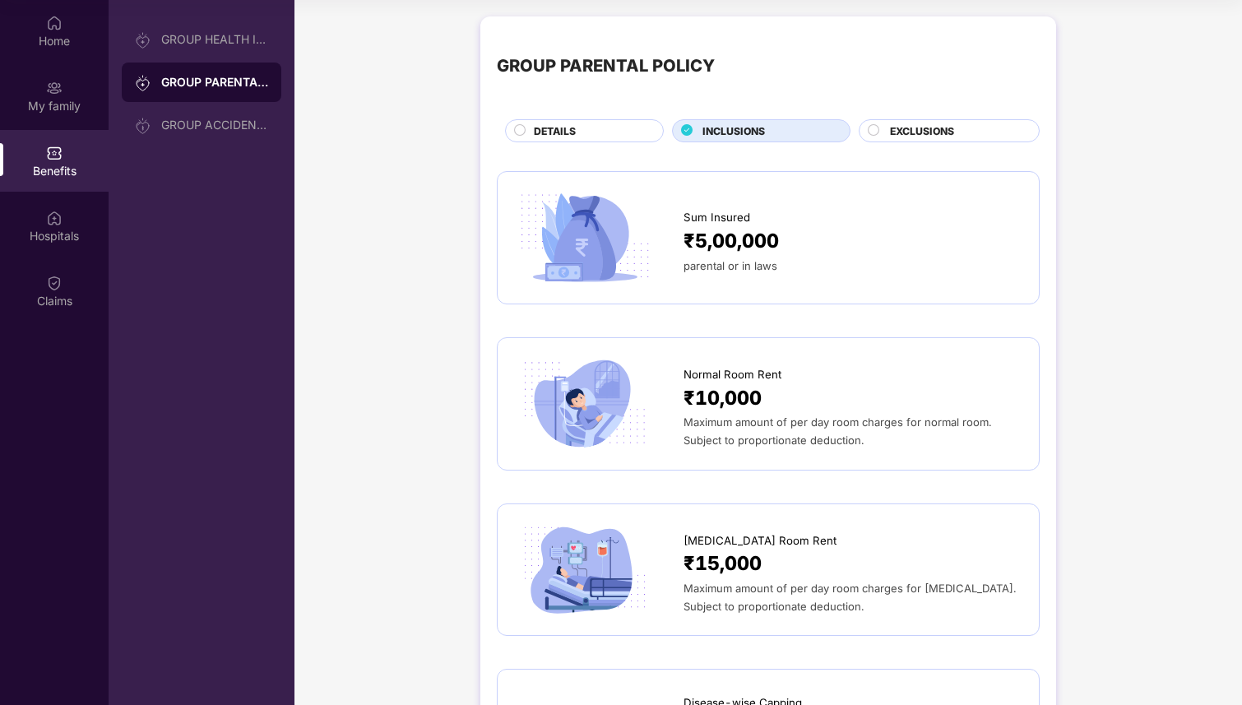
click at [577, 132] on div "DETAILS" at bounding box center [590, 132] width 128 height 18
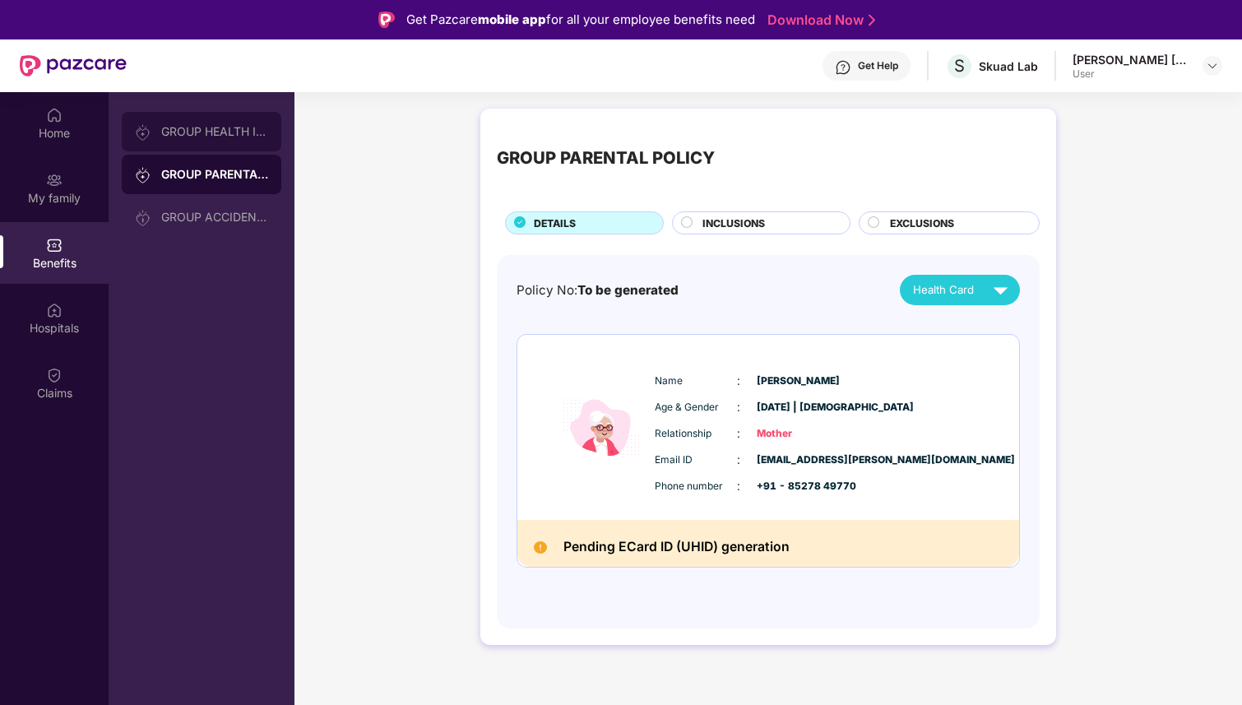
click at [243, 127] on div "GROUP HEALTH INSURANCE" at bounding box center [214, 131] width 107 height 13
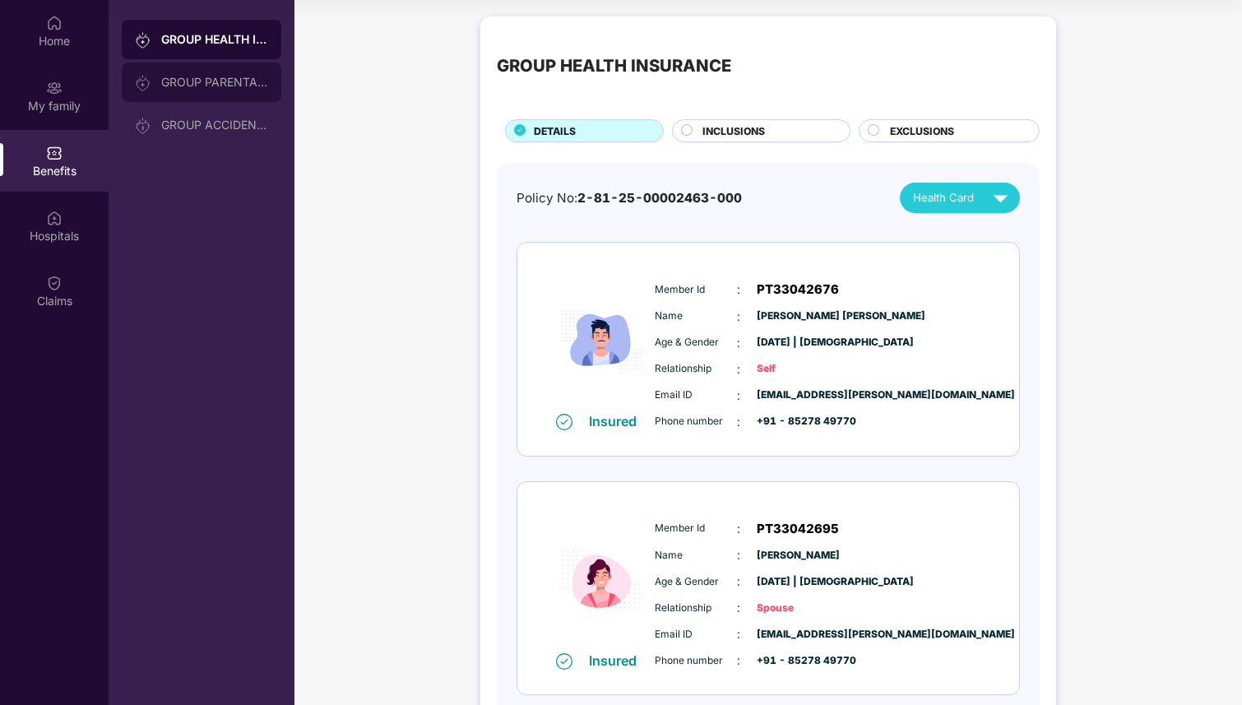
click at [244, 79] on div "GROUP PARENTAL POLICY" at bounding box center [214, 82] width 107 height 13
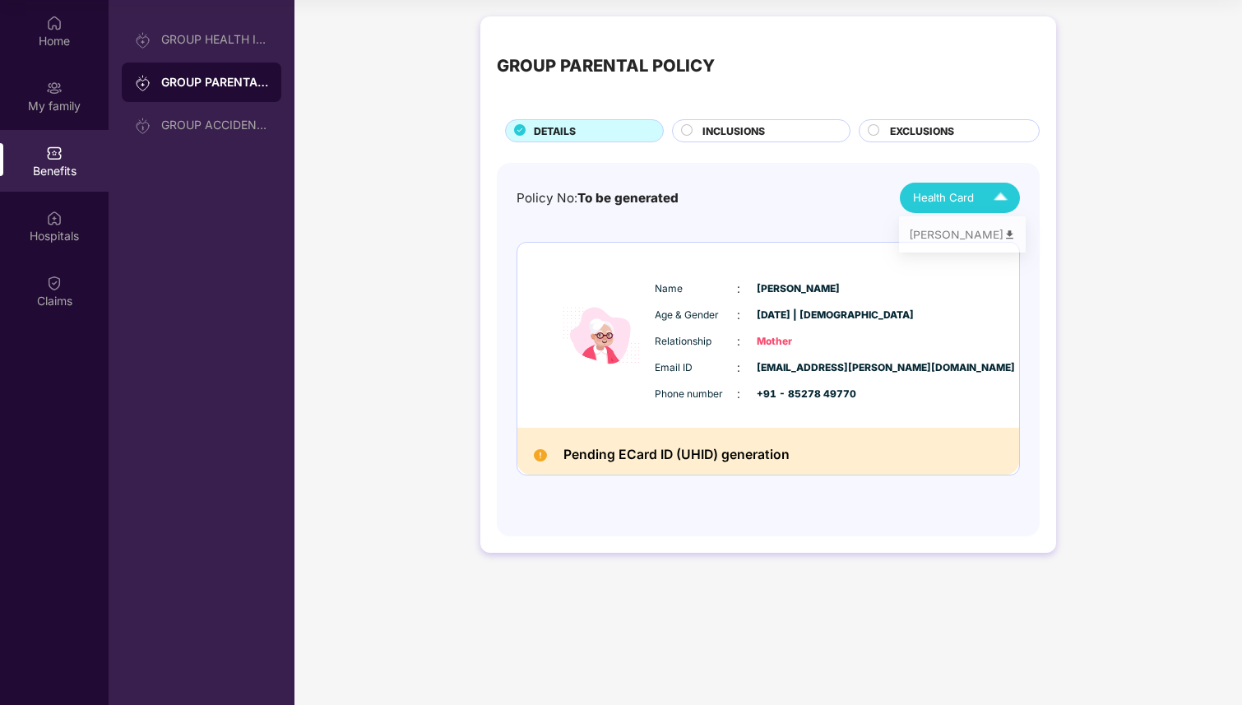
click at [962, 187] on div "Health Card" at bounding box center [964, 197] width 102 height 29
click at [937, 235] on div "[PERSON_NAME]" at bounding box center [962, 236] width 107 height 18
click at [44, 18] on div "Home" at bounding box center [54, 31] width 109 height 62
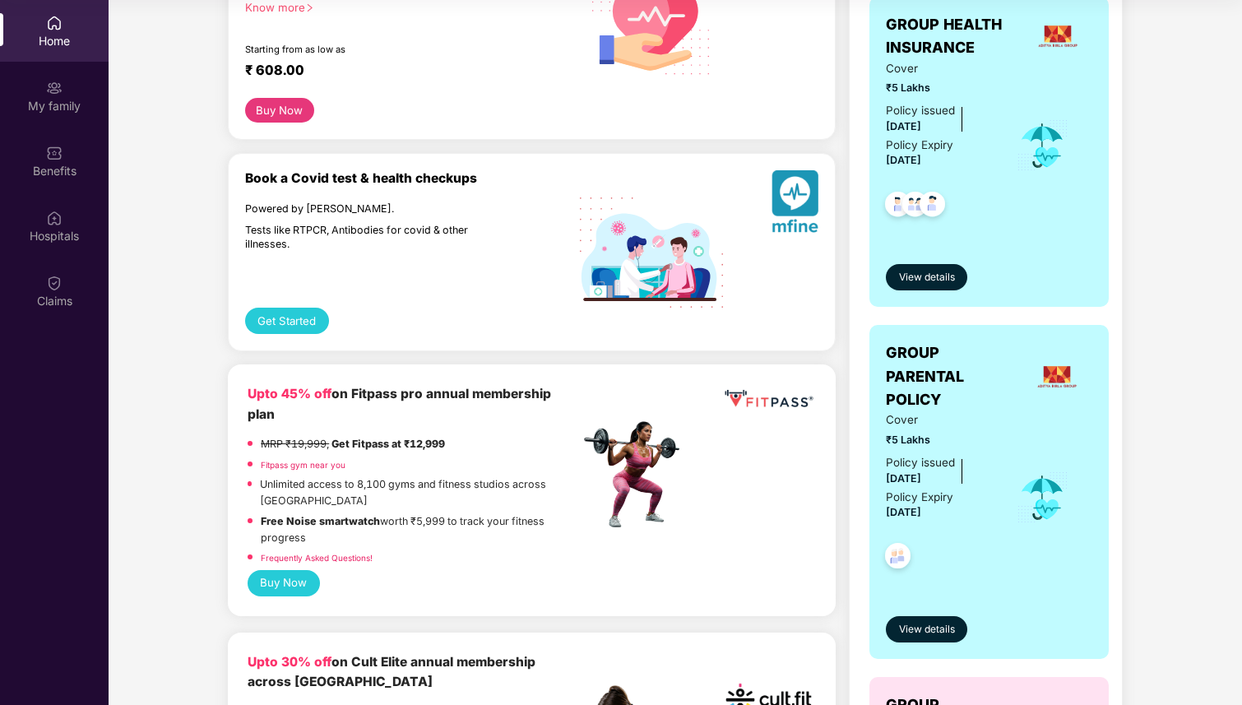
scroll to position [287, 0]
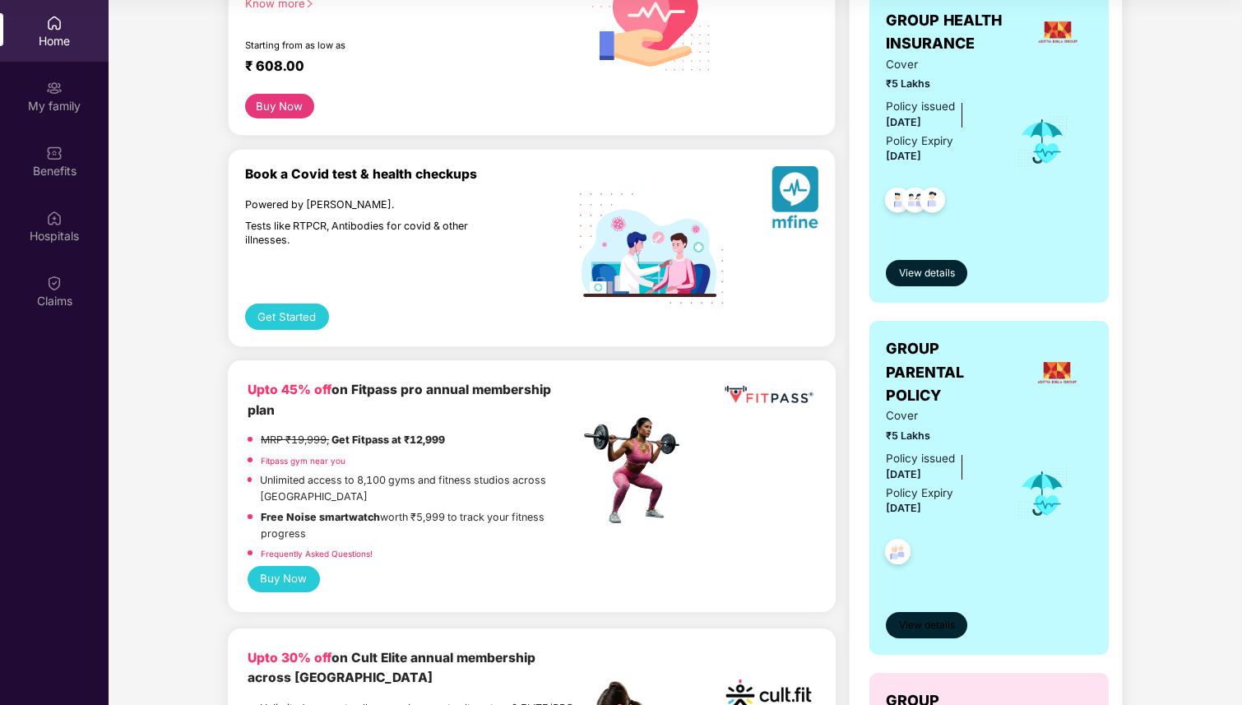
drag, startPoint x: 924, startPoint y: 623, endPoint x: 925, endPoint y: 567, distance: 56.8
click at [925, 568] on div "GROUP PARENTAL POLICY Cover ₹5 Lakhs Policy issued [DATE] Policy Expiry [DATE] …" at bounding box center [989, 487] width 206 height 301
click at [922, 624] on span "View details" at bounding box center [927, 626] width 56 height 16
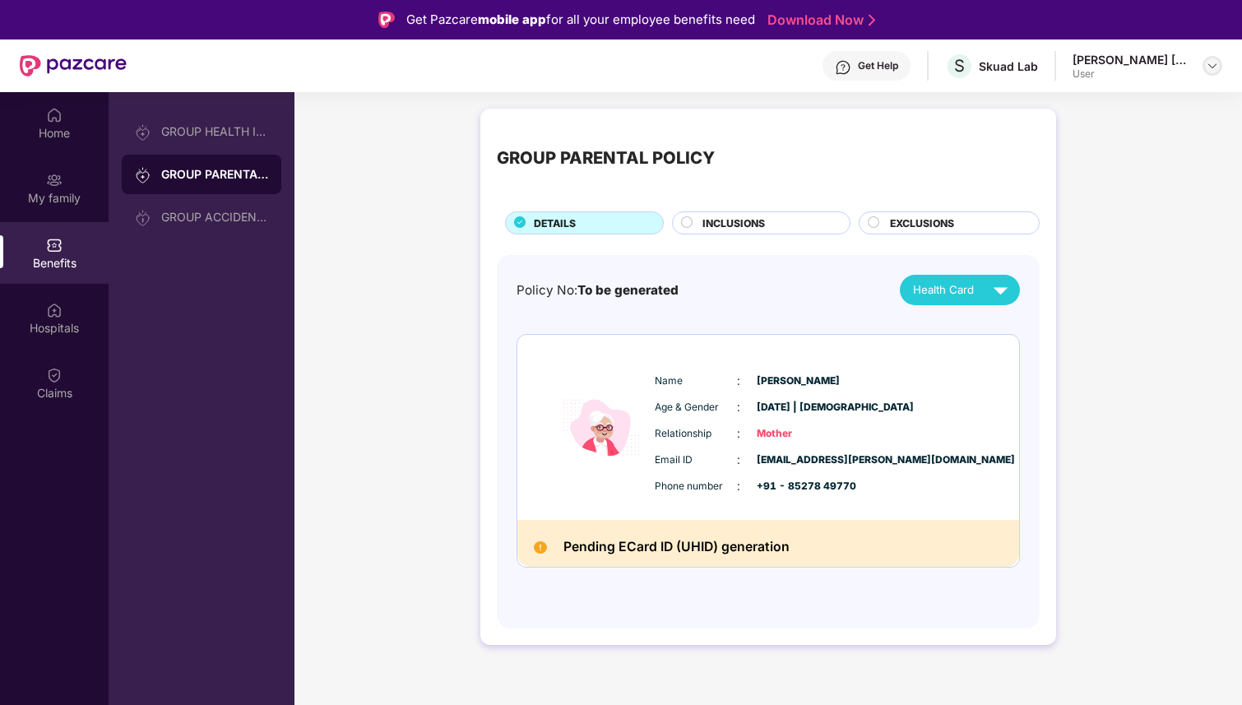
click at [1208, 60] on img at bounding box center [1212, 65] width 13 height 13
click at [1068, 104] on div "Logout" at bounding box center [1135, 105] width 214 height 32
click at [1068, 104] on div "GROUP PARENTAL POLICY DETAILS INCLUSIONS EXCLUSIONS Policy No: To be generated …" at bounding box center [767, 384] width 947 height 569
